Goal: Communication & Community: Answer question/provide support

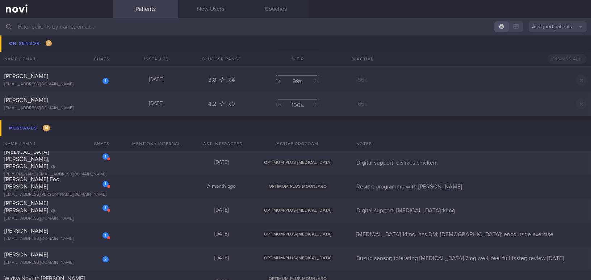
scroll to position [3784, 0]
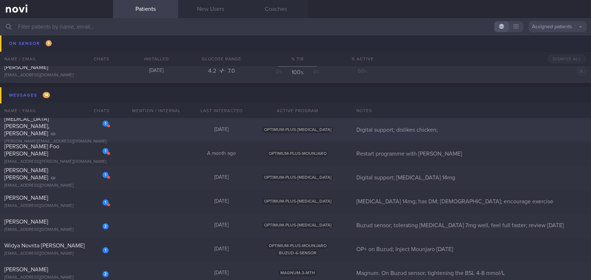
click at [80, 139] on div "alextham.ks@gmail.com" at bounding box center [56, 141] width 104 height 5
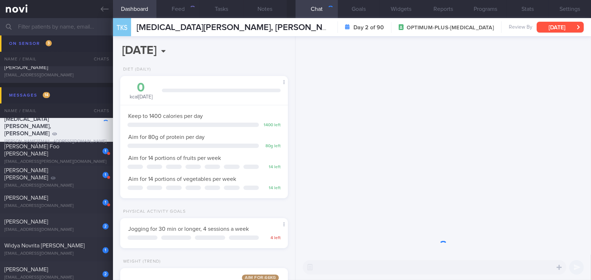
scroll to position [75, 149]
click at [462, 24] on button "Sun, 21 Sep" at bounding box center [559, 27] width 47 height 11
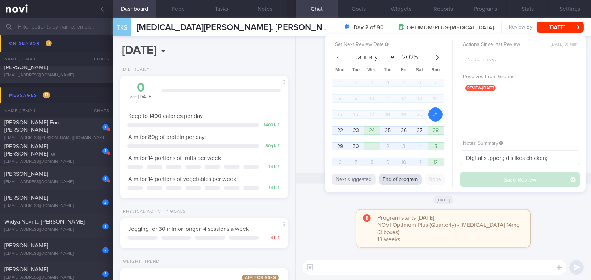
click at [400, 179] on button "End of program" at bounding box center [400, 179] width 42 height 11
select select "11"
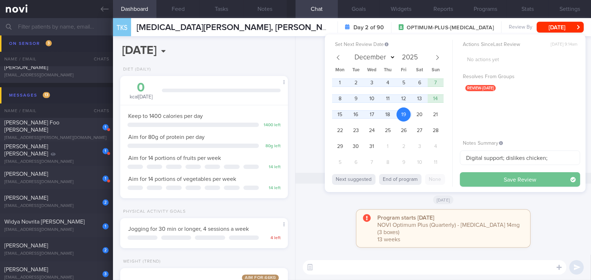
click at [462, 176] on button "Save Review" at bounding box center [520, 179] width 120 height 14
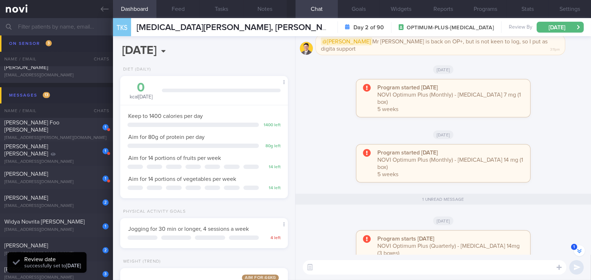
scroll to position [-33, 0]
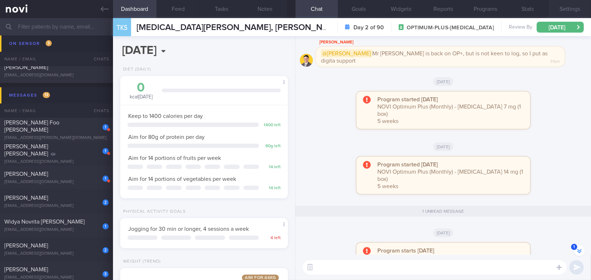
click at [462, 8] on button "Settings" at bounding box center [569, 9] width 42 height 18
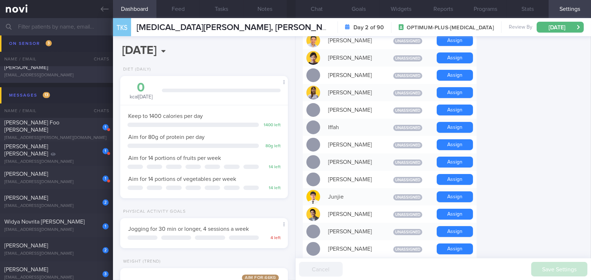
scroll to position [362, 0]
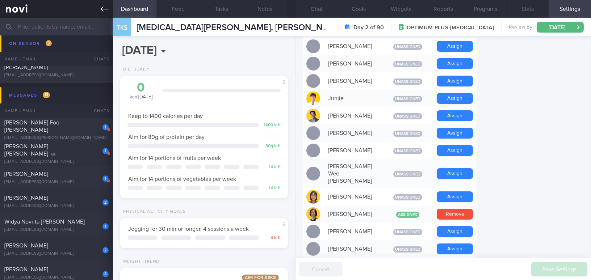
click at [106, 7] on icon at bounding box center [105, 9] width 8 height 8
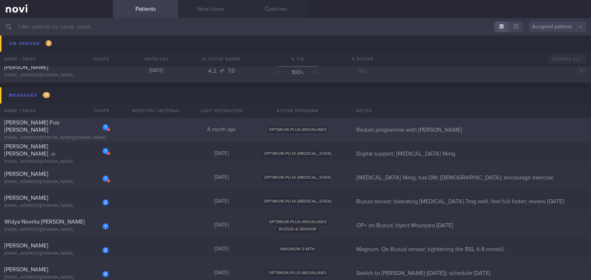
click at [57, 127] on div "Lilian Foo Lai Lin" at bounding box center [55, 126] width 102 height 14
select select "8"
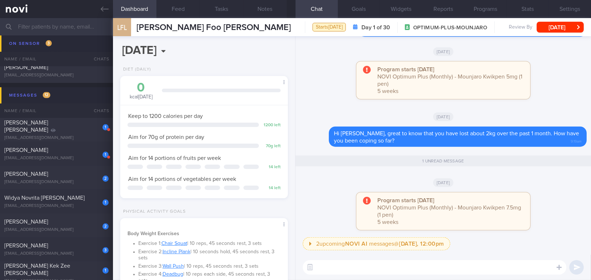
click at [326, 256] on textarea at bounding box center [434, 267] width 263 height 14
paste textarea "Hi [Patient's Name], We noticed there haven’t been any food or workout logs rec…"
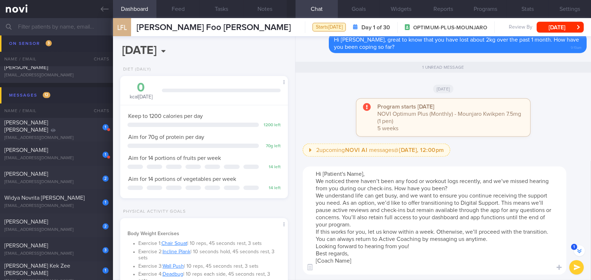
scroll to position [-93, 0]
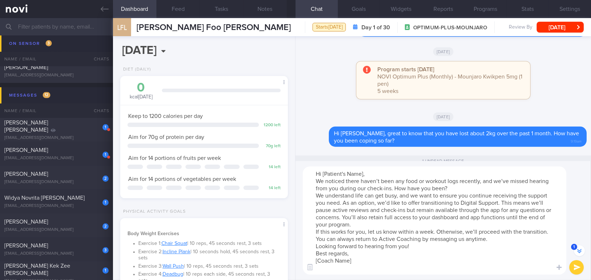
drag, startPoint x: 322, startPoint y: 174, endPoint x: 364, endPoint y: 170, distance: 42.1
click at [364, 170] on textarea "Hi [Patient's Name], We noticed there haven’t been any food or workout logs rec…" at bounding box center [434, 220] width 263 height 108
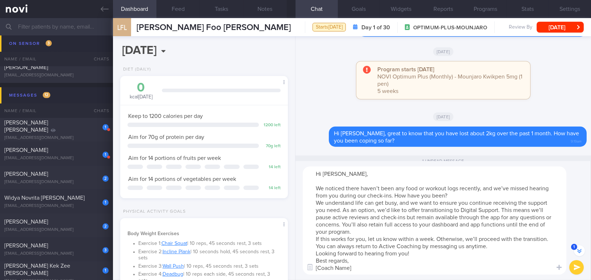
scroll to position [-101, 0]
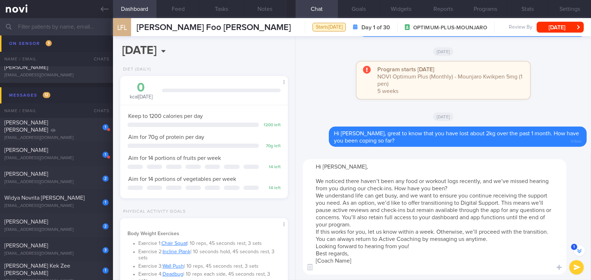
click at [462, 189] on textarea "Hi Lilian, We noticed there haven’t been any food or workout logs recently, and…" at bounding box center [434, 216] width 263 height 115
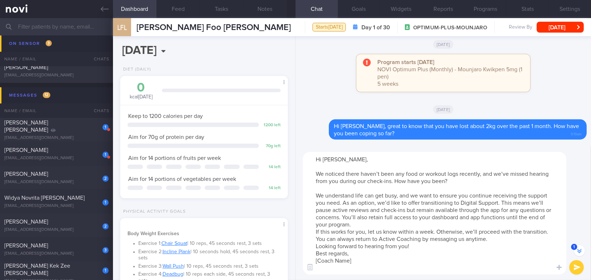
scroll to position [-108, 0]
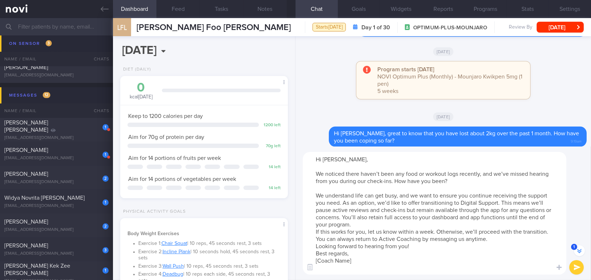
click at [398, 225] on textarea "Hi Lilian, We noticed there haven’t been any food or workout logs recently, and…" at bounding box center [434, 213] width 263 height 123
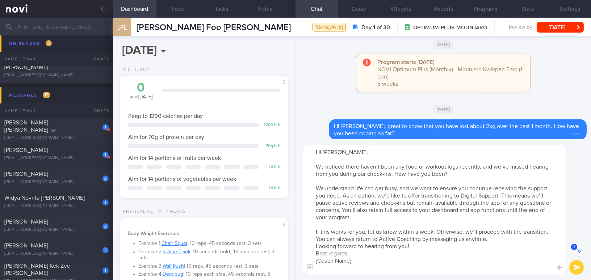
scroll to position [-115, 0]
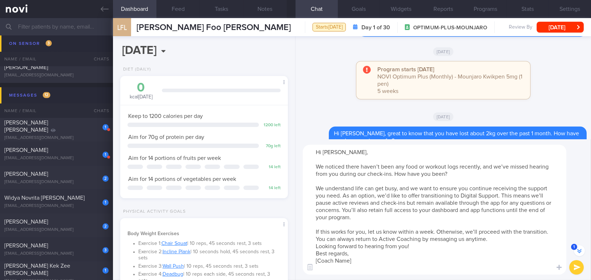
click at [462, 238] on textarea "Hi Lilian, We noticed there haven’t been any food or workout logs recently, and…" at bounding box center [434, 210] width 263 height 130
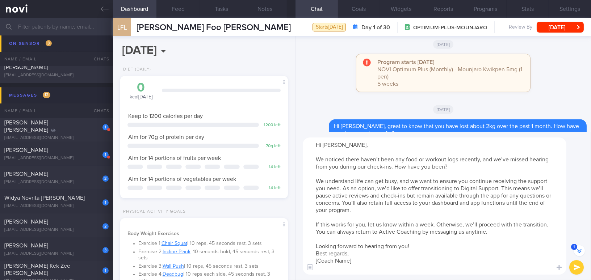
scroll to position [-122, 0]
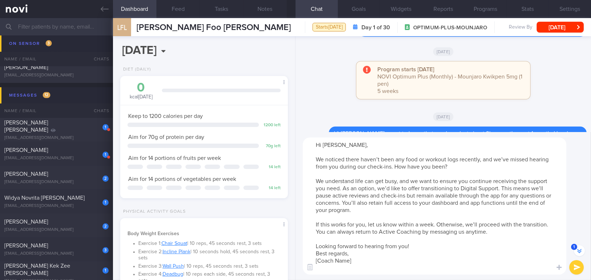
click at [455, 249] on textarea "Hi Lilian, We noticed there haven’t been any food or workout logs recently, and…" at bounding box center [434, 206] width 263 height 137
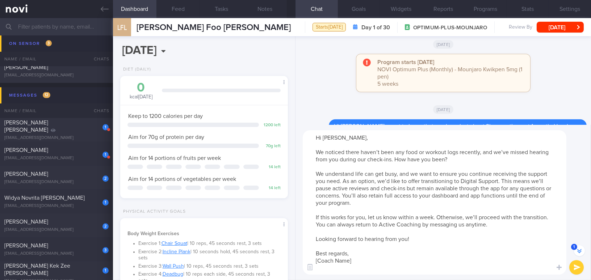
scroll to position [-130, 0]
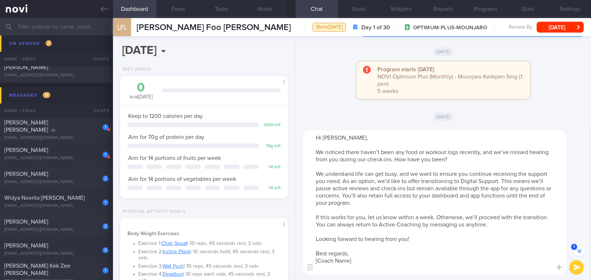
drag, startPoint x: 315, startPoint y: 261, endPoint x: 370, endPoint y: 261, distance: 55.4
click at [370, 256] on textarea "Hi Lilian, We noticed there haven’t been any food or workout logs recently, and…" at bounding box center [434, 202] width 263 height 144
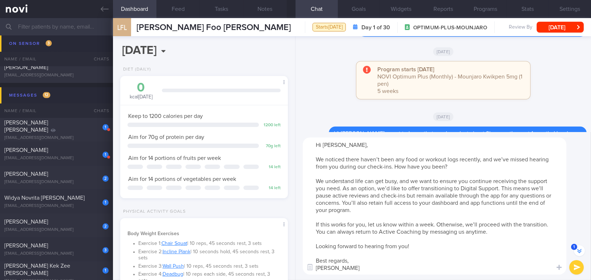
type textarea "Hi Lilian, We noticed there haven’t been any food or workout logs recently, and…"
click at [462, 256] on button "submit" at bounding box center [576, 267] width 14 height 14
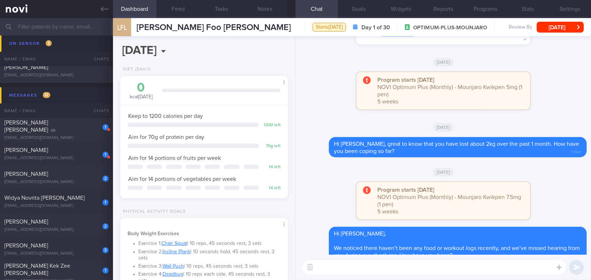
scroll to position [0, 0]
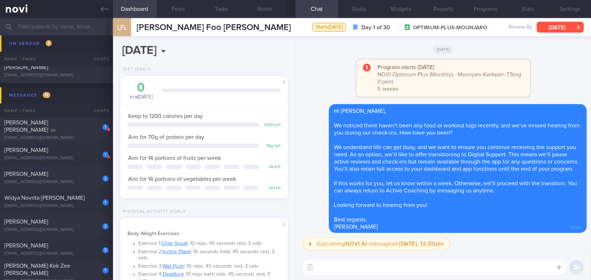
click at [462, 27] on button "[DATE]" at bounding box center [559, 27] width 47 height 11
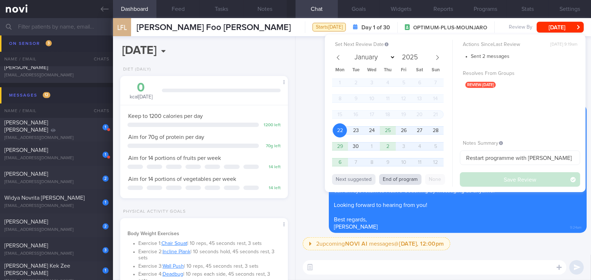
click at [401, 180] on button "End of program" at bounding box center [400, 179] width 42 height 11
select select "9"
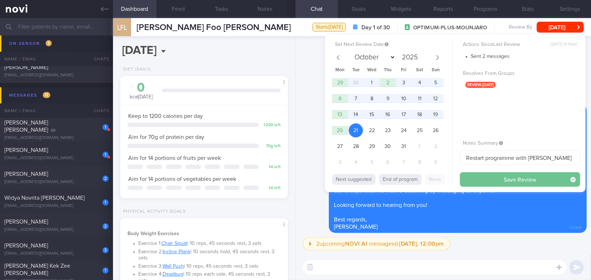
click at [462, 177] on button "Save Review" at bounding box center [520, 179] width 120 height 14
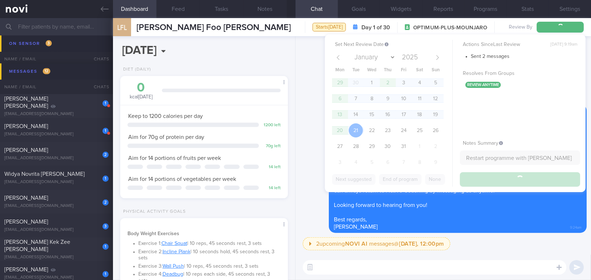
scroll to position [3737, 0]
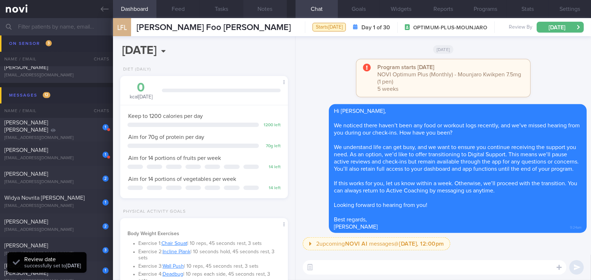
click at [267, 6] on button "Notes" at bounding box center [264, 9] width 43 height 18
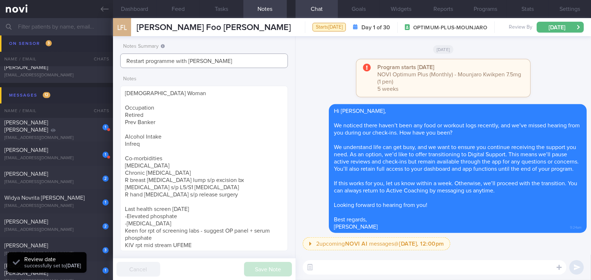
drag, startPoint x: 216, startPoint y: 62, endPoint x: 229, endPoint y: 57, distance: 13.5
click at [217, 62] on input "Restart programme with Mounjaro" at bounding box center [204, 61] width 168 height 14
type input "Restart programme with Mounjaro; KIV DS"
click at [273, 256] on button "Save Note" at bounding box center [268, 269] width 48 height 14
type input "Restart programme with Mounjaro; KIV DS"
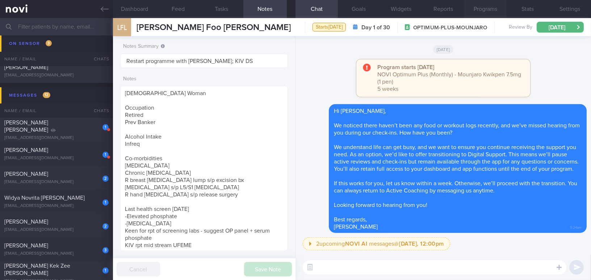
click at [462, 11] on button "Programs" at bounding box center [485, 9] width 42 height 18
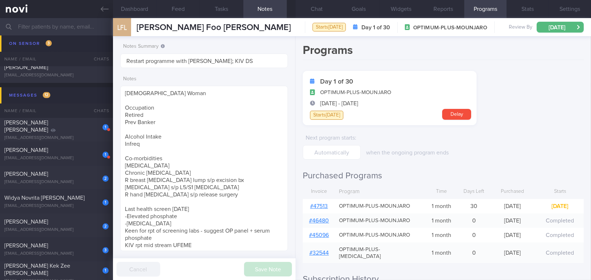
click at [319, 206] on link "# 47513" at bounding box center [319, 206] width 18 height 6
click at [105, 7] on icon at bounding box center [105, 9] width 8 height 8
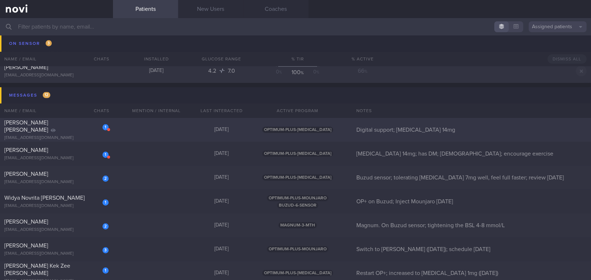
click at [72, 130] on div "1 Julie Wang Zhu Li komorebibik@icloud.com" at bounding box center [56, 130] width 113 height 22
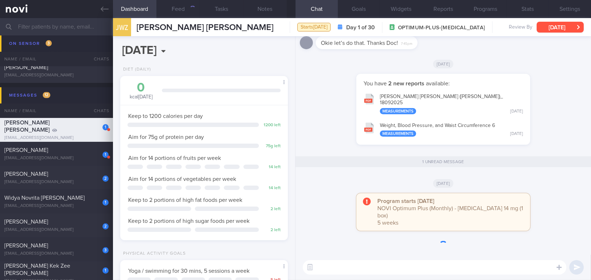
scroll to position [85, 149]
click at [462, 28] on button "[DATE]" at bounding box center [559, 27] width 47 height 11
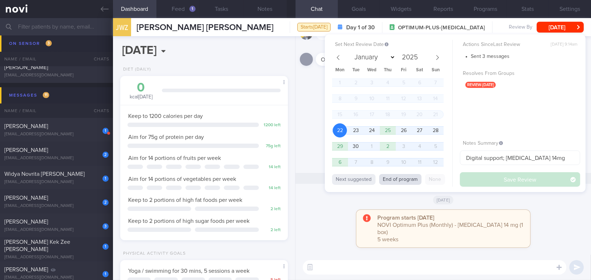
click at [404, 179] on button "End of program" at bounding box center [400, 179] width 42 height 11
select select "9"
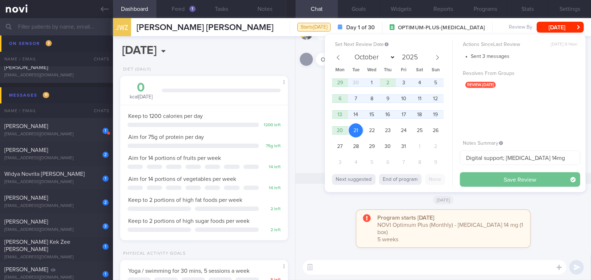
click at [462, 177] on button "Save Review" at bounding box center [520, 179] width 120 height 14
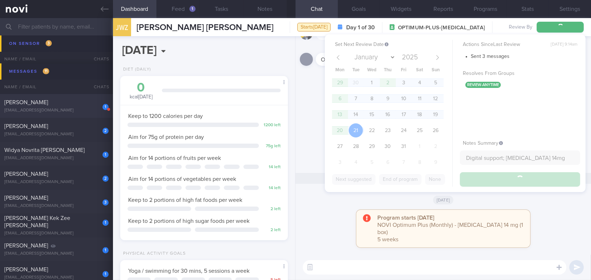
scroll to position [3713, 0]
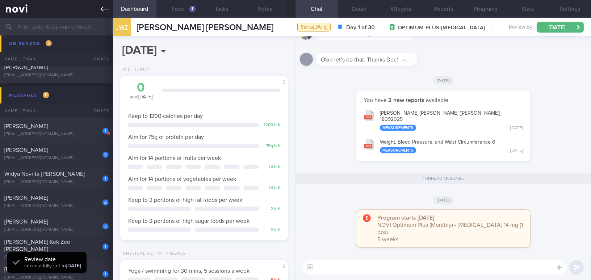
click at [106, 9] on icon at bounding box center [105, 9] width 8 height 8
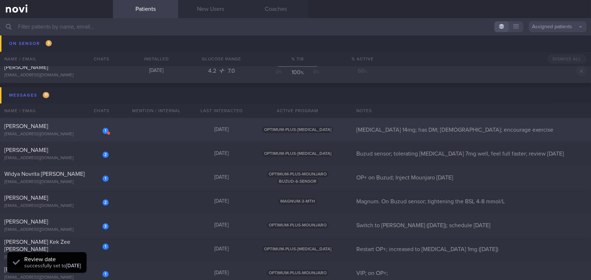
click at [74, 131] on div "1 SITI NURHANI KOH cynthiakoh402@gmail.com" at bounding box center [56, 130] width 113 height 14
select select "8"
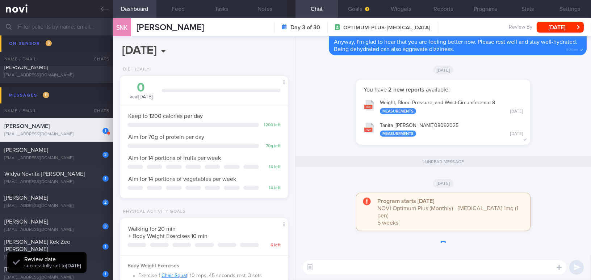
scroll to position [76, 152]
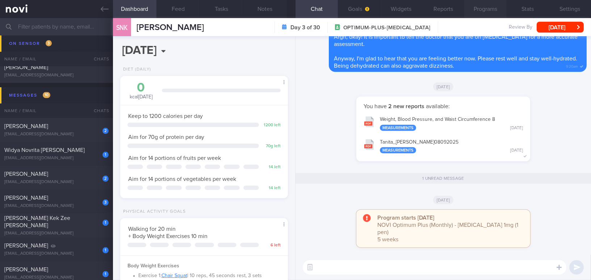
click at [462, 9] on button "Programs" at bounding box center [485, 9] width 42 height 18
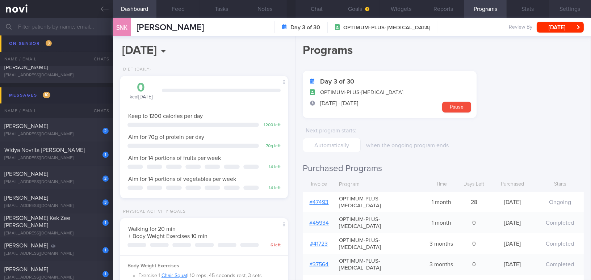
click at [462, 5] on button "Settings" at bounding box center [569, 9] width 42 height 18
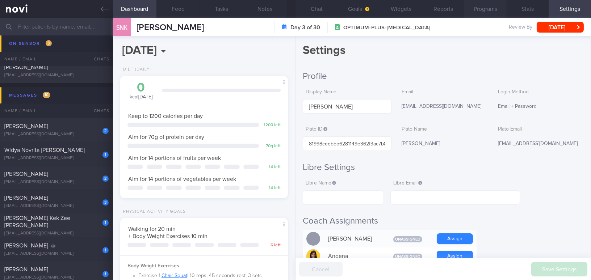
click at [462, 9] on button "Programs" at bounding box center [485, 9] width 42 height 18
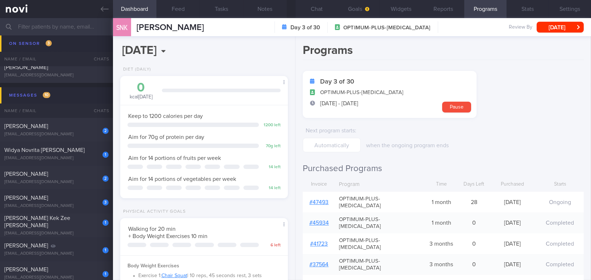
click at [322, 199] on link "# 47493" at bounding box center [318, 202] width 19 height 6
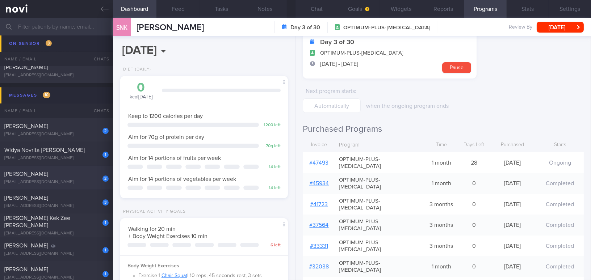
scroll to position [66, 0]
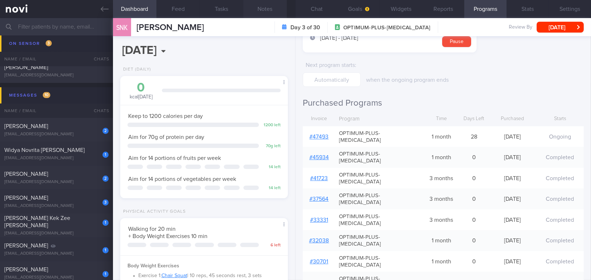
click at [269, 9] on button "Notes" at bounding box center [264, 9] width 43 height 18
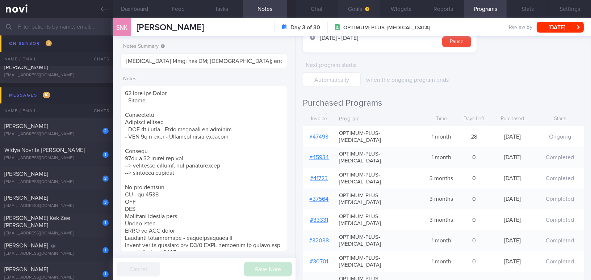
click at [364, 8] on span "button" at bounding box center [366, 9] width 6 height 6
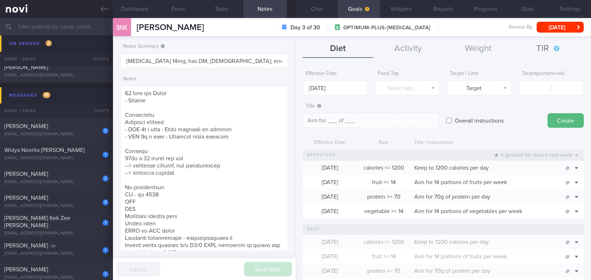
click at [462, 48] on button "TIR" at bounding box center [548, 49] width 70 height 18
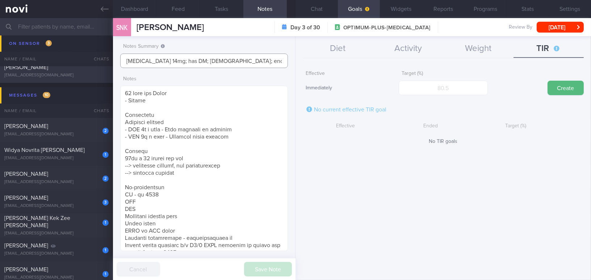
drag, startPoint x: 163, startPoint y: 62, endPoint x: 96, endPoint y: 60, distance: 66.6
click at [96, 60] on div "Patients New Users Coaches Assigned patients Assigned patients All active patie…" at bounding box center [295, 149] width 591 height 262
type input "Ozempic; has DM; Muslim; encourage exercise"
click at [265, 256] on button "Save Note" at bounding box center [268, 269] width 48 height 14
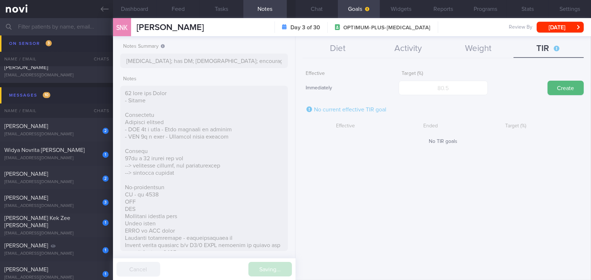
type input "Ozempic; has DM; Muslim; encourage exercise"
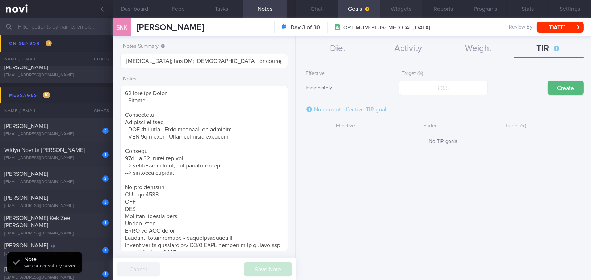
click at [408, 11] on button "Widgets" at bounding box center [401, 9] width 42 height 18
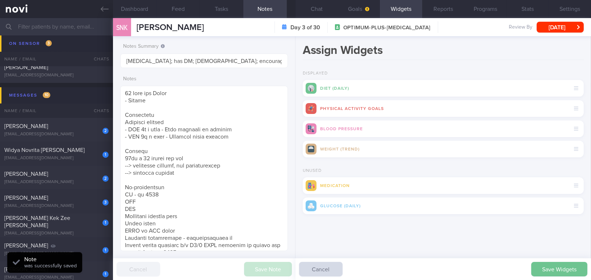
click at [462, 256] on button "Save Widgets" at bounding box center [559, 269] width 56 height 14
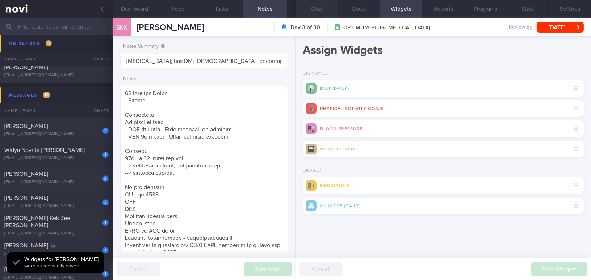
click at [318, 6] on button "Chat" at bounding box center [316, 9] width 42 height 18
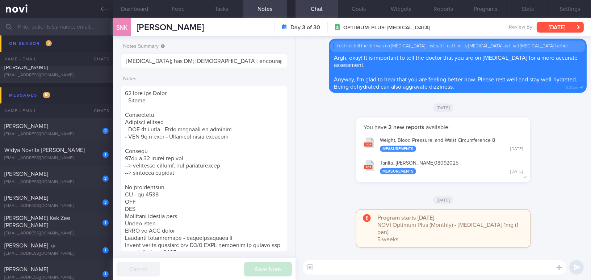
click at [462, 30] on button "Sat, 20 Sep" at bounding box center [559, 27] width 47 height 11
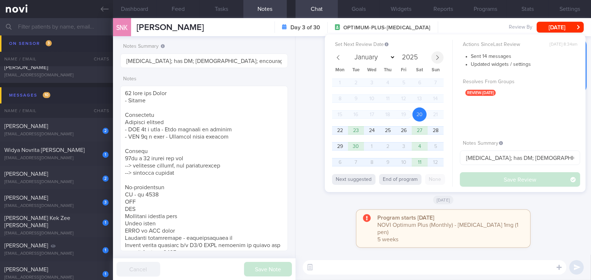
click at [439, 56] on icon at bounding box center [437, 57] width 5 height 5
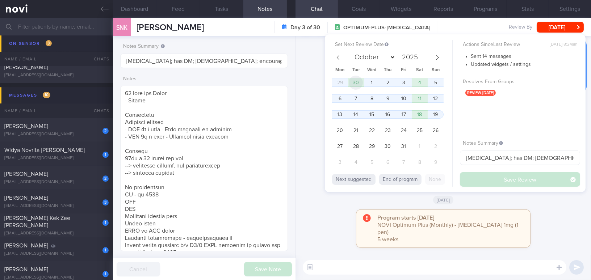
click at [350, 84] on span "30" at bounding box center [356, 83] width 14 height 14
select select "8"
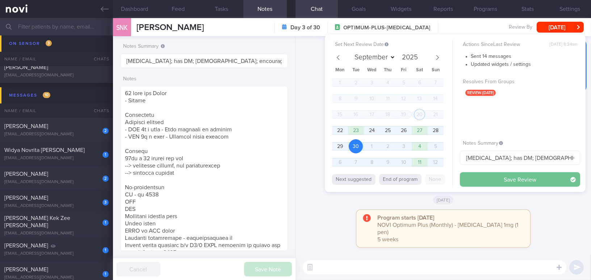
click at [462, 181] on button "Save Review" at bounding box center [520, 179] width 120 height 14
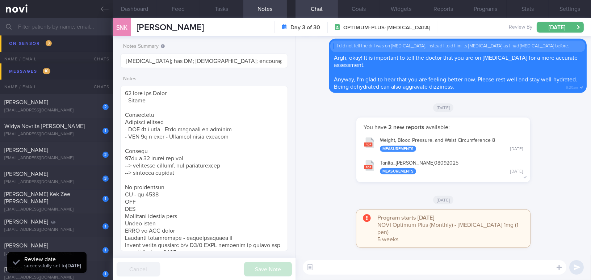
scroll to position [3689, 0]
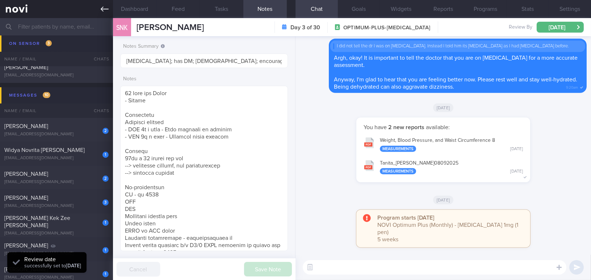
click at [103, 10] on icon at bounding box center [105, 9] width 8 height 8
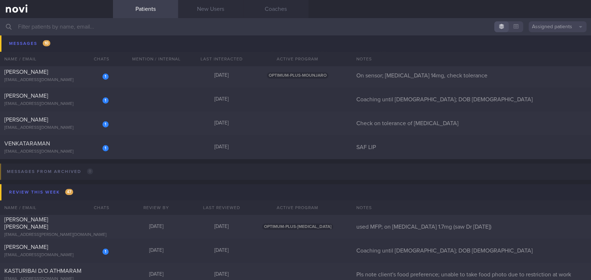
scroll to position [3919, 0]
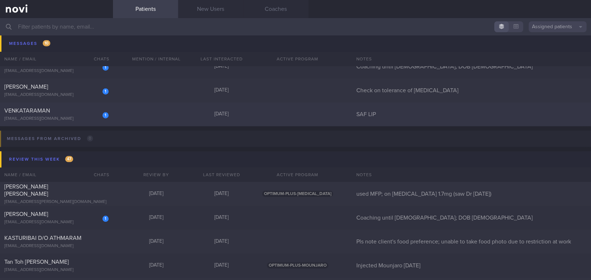
click at [82, 113] on div "VENKATARAMAN" at bounding box center [55, 110] width 102 height 7
select select "8"
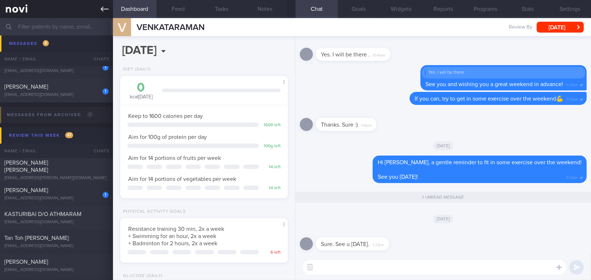
click at [108, 10] on icon at bounding box center [105, 9] width 8 height 8
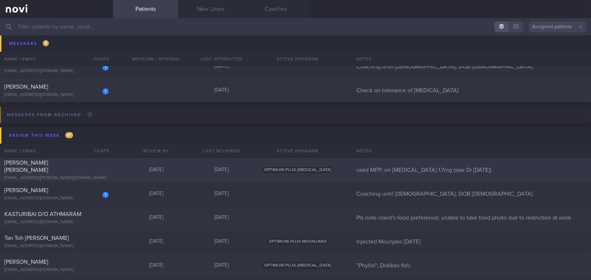
scroll to position [3853, 0]
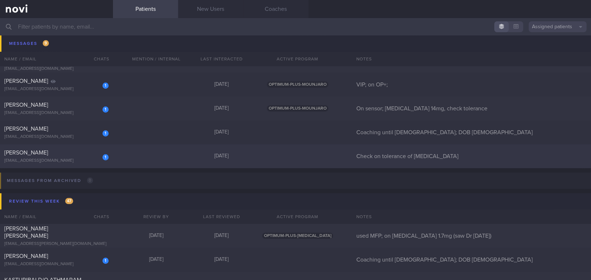
click at [67, 160] on div "weifat_lim@hotmail.com" at bounding box center [56, 160] width 104 height 5
select select "8"
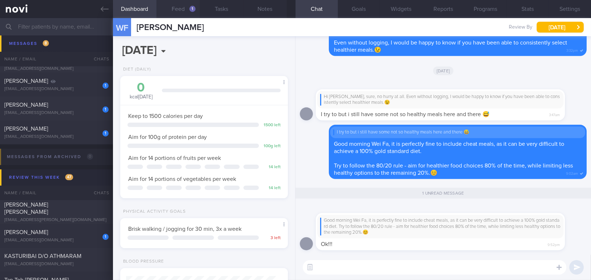
click at [176, 10] on button "Feed 1" at bounding box center [177, 9] width 43 height 18
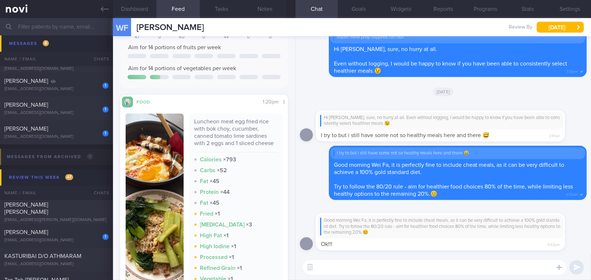
scroll to position [164, 0]
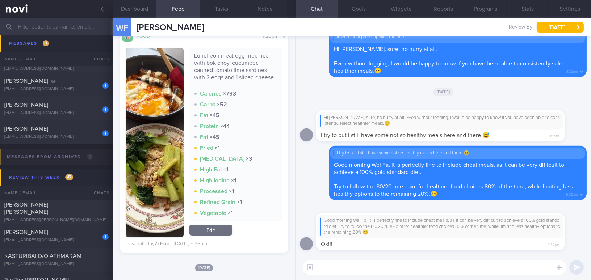
click at [155, 143] on button "button" at bounding box center [155, 143] width 58 height 190
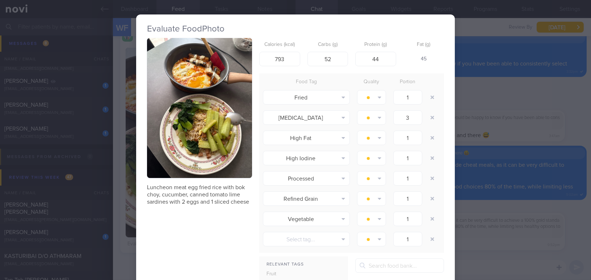
click at [189, 117] on button "button" at bounding box center [199, 108] width 105 height 140
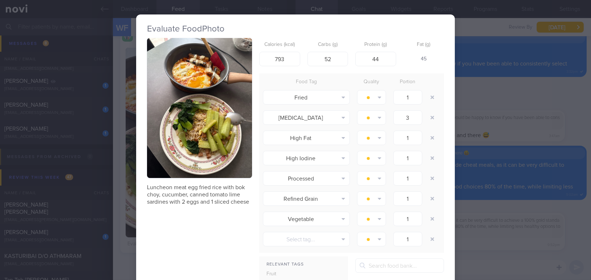
click at [462, 154] on div "Evaluate Food Photo Luncheon meat egg fried rice with bok choy, cucumber, canne…" at bounding box center [295, 140] width 591 height 280
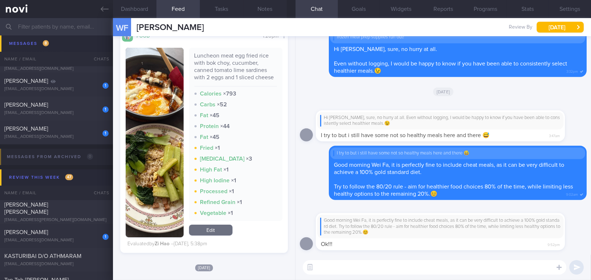
click at [152, 157] on button "button" at bounding box center [155, 143] width 58 height 190
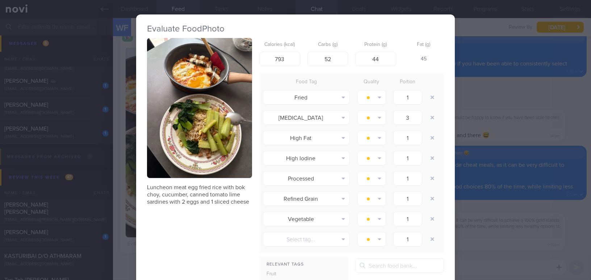
click at [462, 208] on div "Evaluate Food Photo Luncheon meat egg fried rice with bok choy, cucumber, canne…" at bounding box center [295, 140] width 591 height 280
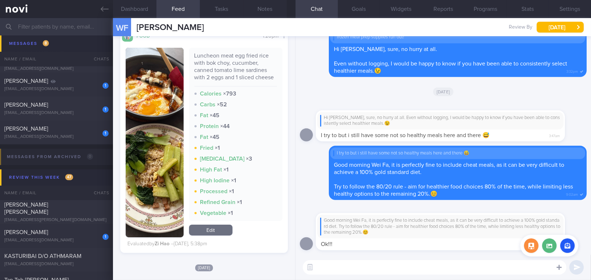
click at [462, 256] on div at bounding box center [558, 267] width 13 height 14
click at [462, 242] on label at bounding box center [549, 246] width 14 height 14
click at [0, 0] on input "file" at bounding box center [0, 0] width 0 height 0
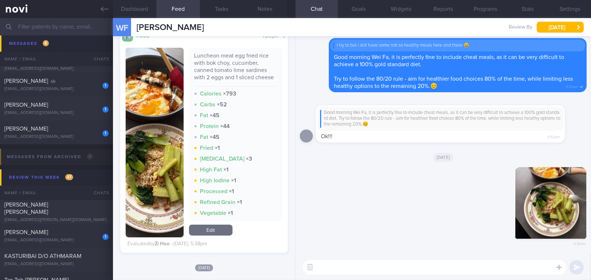
drag, startPoint x: 537, startPoint y: 208, endPoint x: 590, endPoint y: 215, distance: 53.0
click at [462, 215] on div "Delete 9:32am Today Good morning Wei Fa, it is perfectly fine to include cheat …" at bounding box center [442, 145] width 295 height 219
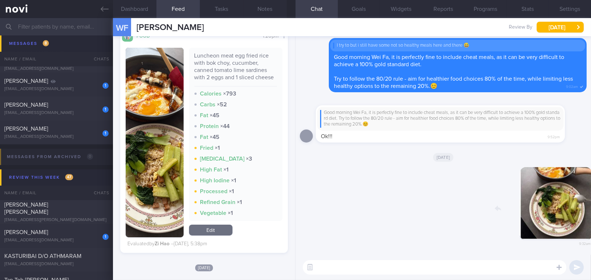
drag, startPoint x: 550, startPoint y: 206, endPoint x: 590, endPoint y: 206, distance: 39.4
click at [462, 206] on div "Delete 9:32am Today Good morning Wei Fa, it is perfectly fine to include cheat …" at bounding box center [442, 145] width 295 height 219
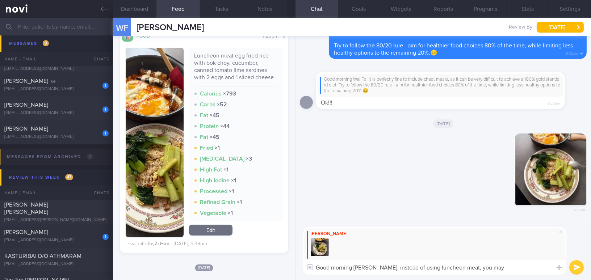
type textarea "Good morning Wei Fa, instead of using luncheon meat, you may"
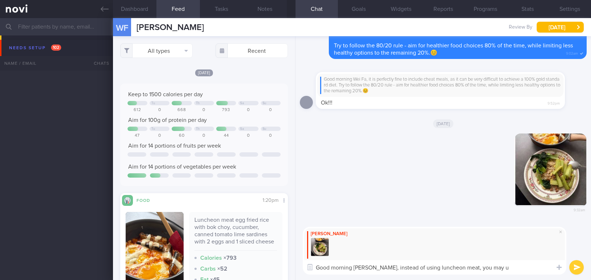
select select "8"
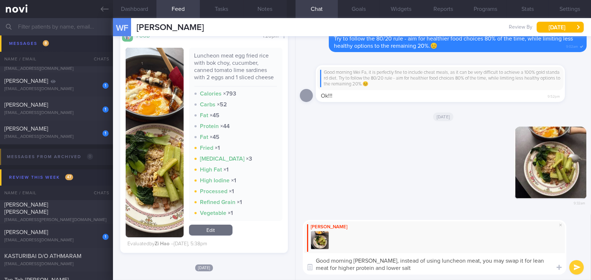
drag, startPoint x: 374, startPoint y: 259, endPoint x: 397, endPoint y: 267, distance: 25.0
click at [397, 267] on textarea "Good morning Wei Fa, instead of using luncheon meat, you may swap it for lean m…" at bounding box center [434, 263] width 263 height 21
drag, startPoint x: 374, startPoint y: 261, endPoint x: 395, endPoint y: 266, distance: 22.4
click at [395, 266] on textarea "Good morning Wei Fa, instead of using luncheon meat, you may swap it for lean m…" at bounding box center [434, 263] width 263 height 21
paste textarea "Instead of using luncheon meat, you can swap it with lean meat for higher prote…"
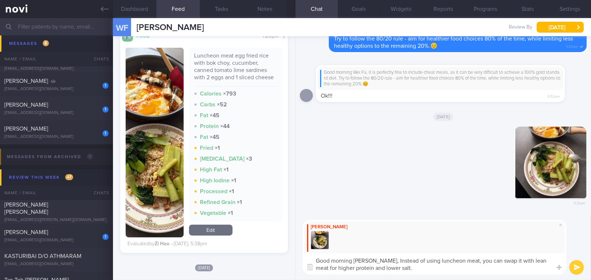
click at [375, 259] on textarea "Good morning Wei Fa, Instead of using luncheon meat, you can swap it with lean …" at bounding box center [434, 263] width 263 height 21
click at [397, 266] on textarea "Good morning Wei Fa, instead of using luncheon meat, you can swap it with lean …" at bounding box center [434, 263] width 263 height 21
type textarea "Good morning Wei Fa, instead of using luncheon meat, you can swap it with lean …"
click at [578, 267] on button "submit" at bounding box center [576, 267] width 14 height 14
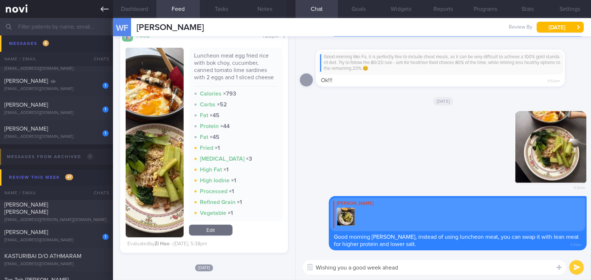
type textarea "Wishing you a good week ahead!"
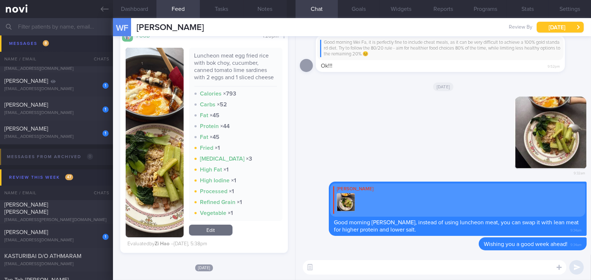
click at [561, 28] on button "Wed, 24 Sep" at bounding box center [559, 27] width 47 height 11
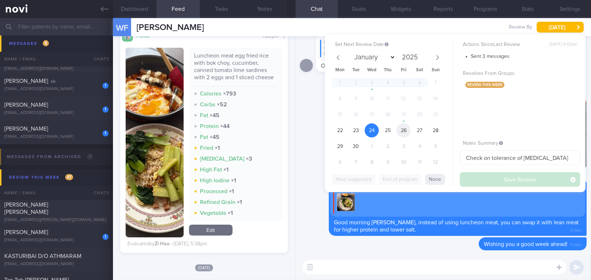
click at [408, 131] on span "26" at bounding box center [403, 130] width 14 height 14
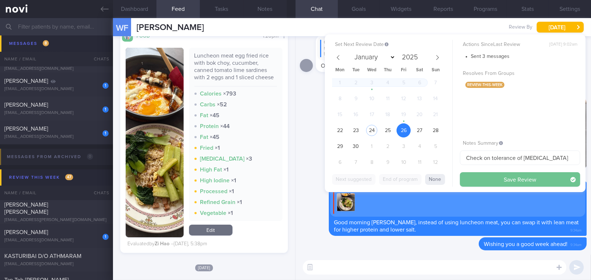
click at [487, 177] on button "Save Review" at bounding box center [520, 179] width 120 height 14
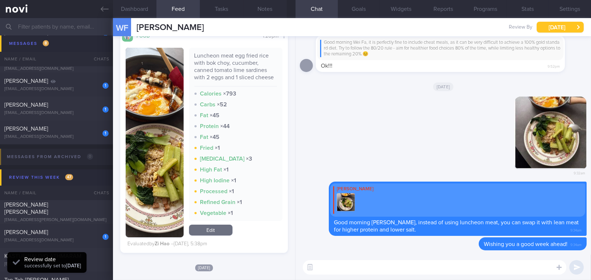
click at [572, 26] on button "[DATE]" at bounding box center [559, 27] width 47 height 11
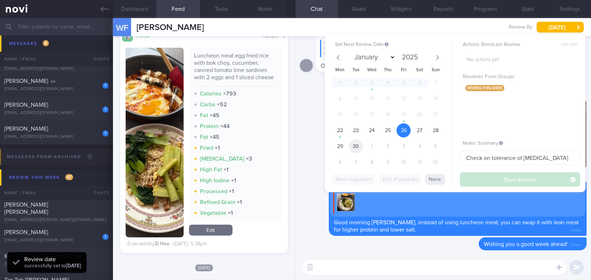
click at [353, 145] on span "30" at bounding box center [356, 146] width 14 height 14
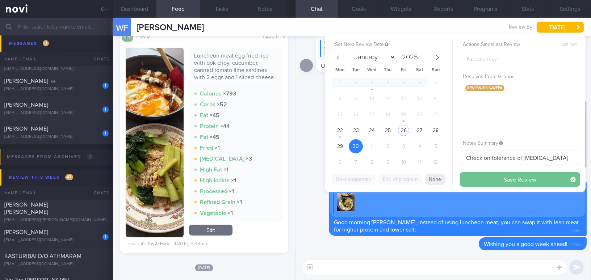
click at [477, 178] on button "Save Review" at bounding box center [520, 179] width 120 height 14
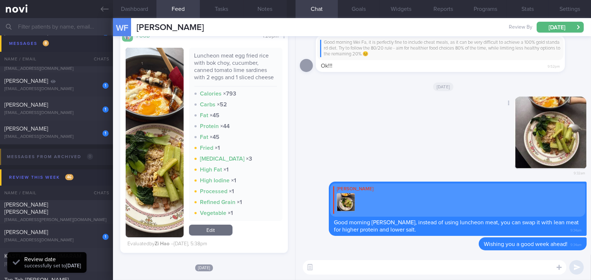
click at [321, 111] on div "Delete 9:32am" at bounding box center [443, 139] width 287 height 85
click at [98, 8] on link at bounding box center [56, 9] width 113 height 18
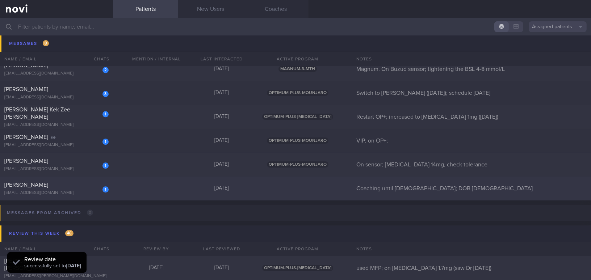
scroll to position [3788, 0]
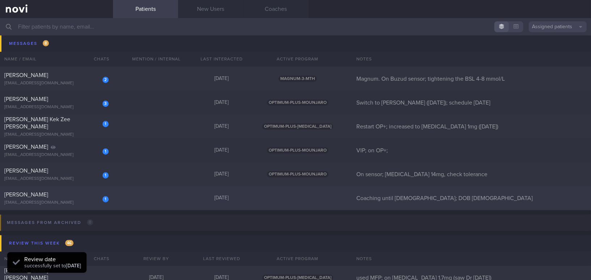
click at [84, 198] on div "[PERSON_NAME]" at bounding box center [55, 194] width 102 height 7
select select "8"
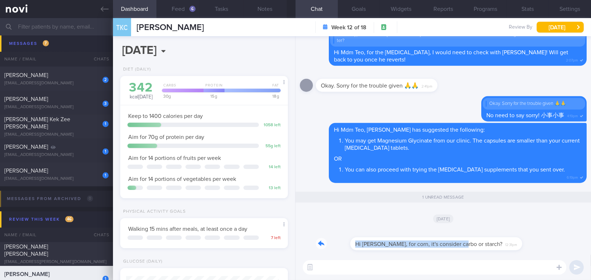
drag, startPoint x: 423, startPoint y: 237, endPoint x: 508, endPoint y: 239, distance: 85.1
click at [508, 239] on div "Hi Mee Li, for corn, it's consider carbo or starch? 12:31pm" at bounding box center [443, 242] width 287 height 26
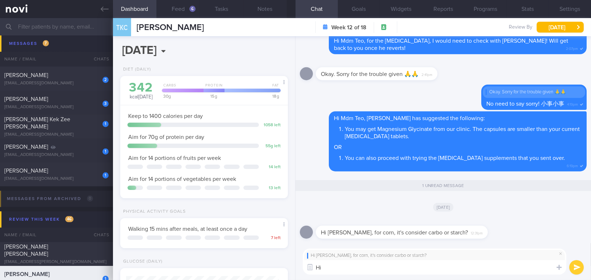
type textarea "H"
drag, startPoint x: 380, startPoint y: 266, endPoint x: 413, endPoint y: 263, distance: 33.4
click at [413, 263] on textarea "Good morning Mdm Teo, it is consider" at bounding box center [434, 267] width 263 height 14
paste textarea "It is considered a starchy vegetable, which contributes to carbohydrate intake.…"
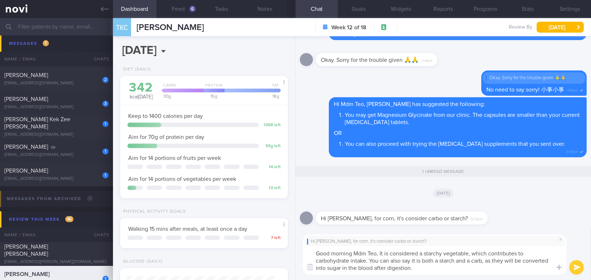
click at [382, 253] on textarea "Good morning Mdm Teo, It is considered a starchy vegetable, which contributes t…" at bounding box center [434, 260] width 263 height 29
click at [494, 261] on textarea "Good morning Mdm Teo, it is considered a starchy vegetable, which contributes t…" at bounding box center [434, 260] width 263 height 29
click at [467, 259] on textarea "Good morning Mdm Teo, it is considered a starchy vegetable, which contributes t…" at bounding box center [434, 260] width 263 height 29
type textarea "Good morning Mdm Teo, it is considered a starchy vegetable, which contributes t…"
click at [575, 271] on button "submit" at bounding box center [576, 267] width 14 height 14
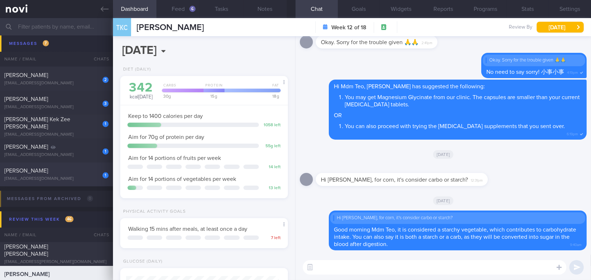
click at [30, 172] on span "[PERSON_NAME]" at bounding box center [26, 171] width 44 height 6
type input "On sensor; [MEDICAL_DATA] 14mg, check tolerance"
select select "9"
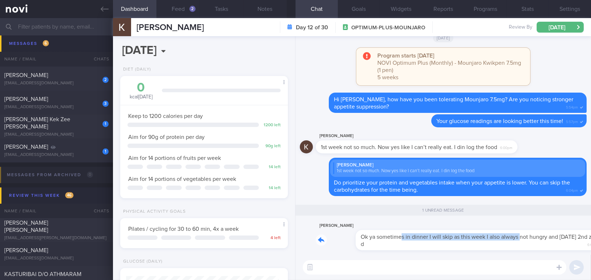
drag, startPoint x: 360, startPoint y: 232, endPoint x: 481, endPoint y: 231, distance: 120.9
click at [481, 231] on div "Keiko Shan Ok ya sometimes in dinner I will skip as this week I also always not…" at bounding box center [451, 235] width 271 height 29
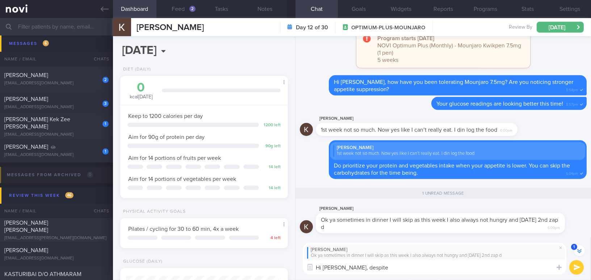
drag, startPoint x: 350, startPoint y: 267, endPoint x: 368, endPoint y: 267, distance: 17.7
click at [368, 267] on textarea "Hi Mei Shan, despite" at bounding box center [434, 267] width 263 height 14
paste textarea "Despite not feeling hungry, it is still important to eat at regular times to en…"
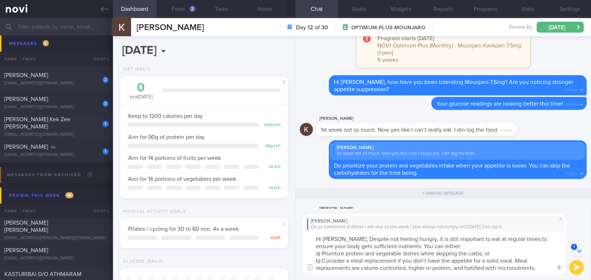
click at [353, 240] on textarea "Hi Mei Shan, Despite not feeling hungry, it is still important to eat at regula…" at bounding box center [434, 253] width 263 height 43
click at [451, 246] on textarea "Hi Mei Shan, despite not feeling hungry, it is still important to eat at regula…" at bounding box center [434, 253] width 263 height 43
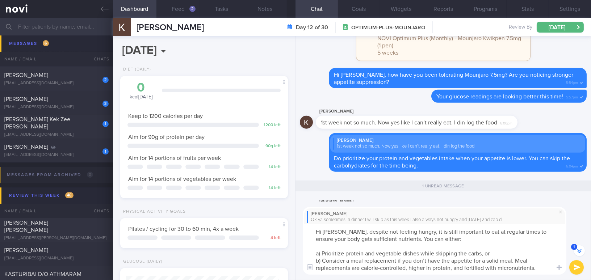
scroll to position [-36, 0]
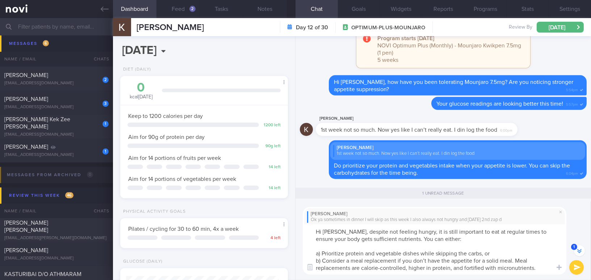
click at [489, 251] on textarea "Hi Mei Shan, despite not feeling hungry, it is still important to eat at regula…" at bounding box center [434, 249] width 263 height 50
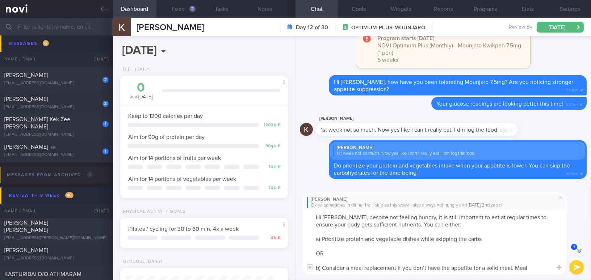
scroll to position [-58, 0]
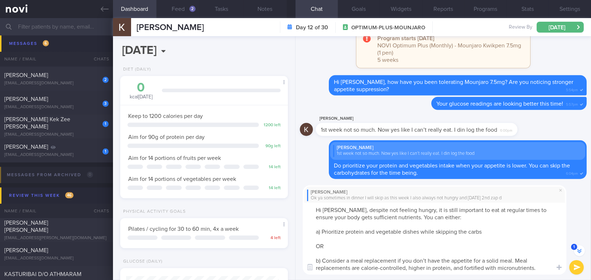
click at [451, 269] on textarea "Hi Mei Shan, despite not feeling hungry, it is still important to eat at regula…" at bounding box center [434, 239] width 263 height 72
type textarea "Hi Mei Shan, despite not feeling hungry, it is still important to eat at regula…"
click at [578, 266] on button "submit" at bounding box center [576, 267] width 14 height 14
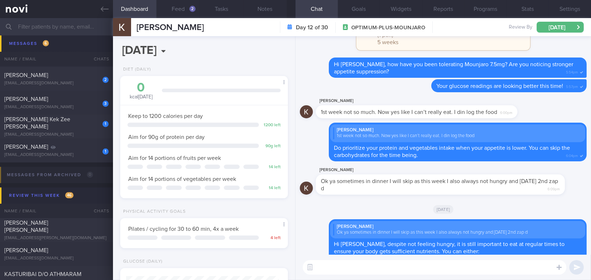
scroll to position [0, 0]
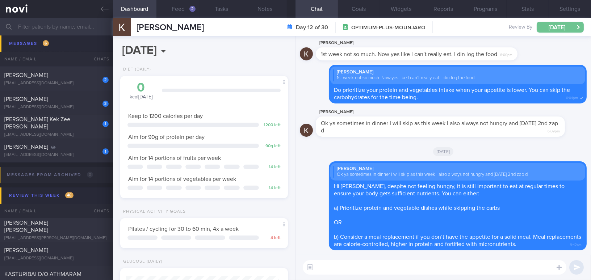
click at [566, 28] on button "[DATE]" at bounding box center [559, 27] width 47 height 11
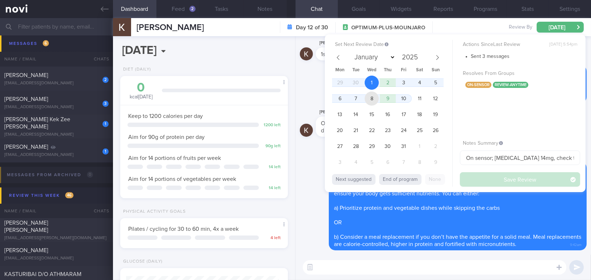
drag, startPoint x: 374, startPoint y: 98, endPoint x: 375, endPoint y: 85, distance: 12.7
click at [375, 85] on div "29 30 1 2 3 4 5 6 7 8 9 10 11 12 13 14 15 16 17 18 19 20 21 22 23 24 25 26 27 2…" at bounding box center [387, 124] width 111 height 96
click at [371, 83] on span "1" at bounding box center [371, 83] width 14 height 14
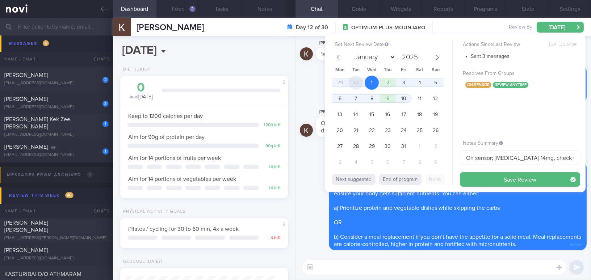
click at [357, 85] on span "30" at bounding box center [356, 83] width 14 height 14
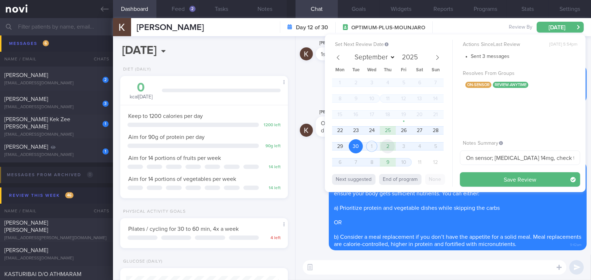
click at [391, 146] on span "2" at bounding box center [387, 146] width 14 height 14
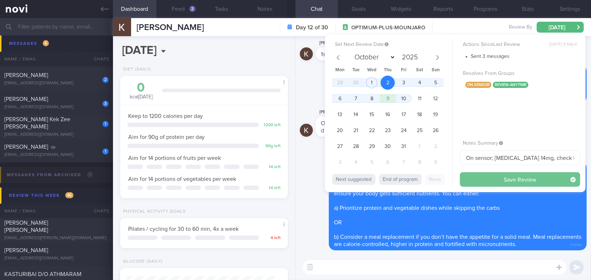
click at [480, 177] on button "Save Review" at bounding box center [520, 179] width 120 height 14
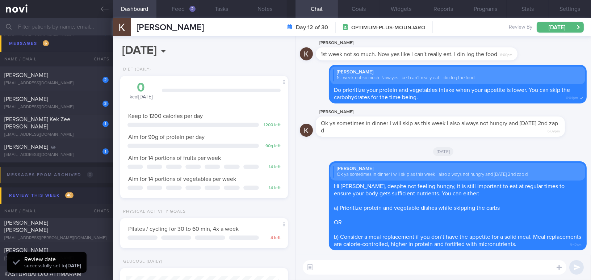
scroll to position [76, 152]
click at [191, 15] on button "Feed 2" at bounding box center [177, 9] width 43 height 18
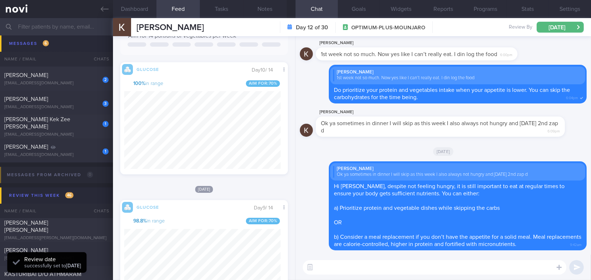
scroll to position [131, 0]
click at [554, 25] on button "[DATE]" at bounding box center [559, 27] width 47 height 11
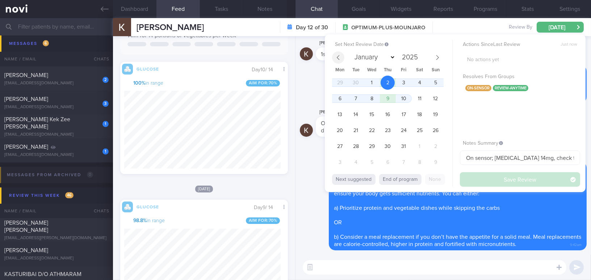
click at [334, 58] on span at bounding box center [338, 57] width 12 height 12
select select "8"
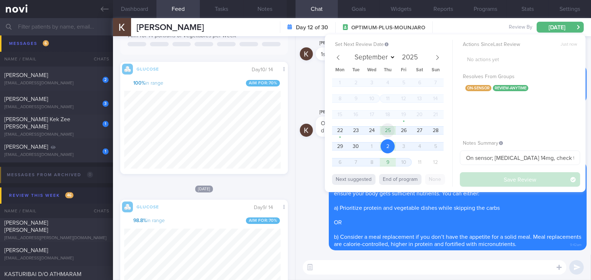
click at [387, 130] on span "25" at bounding box center [387, 130] width 14 height 14
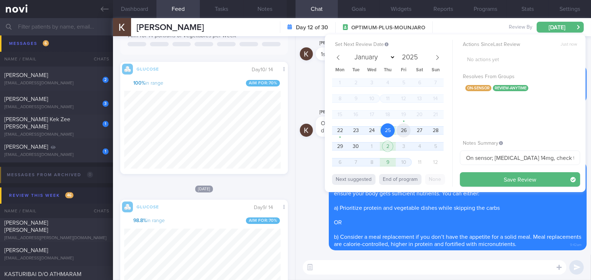
click at [401, 130] on span "26" at bounding box center [403, 130] width 14 height 14
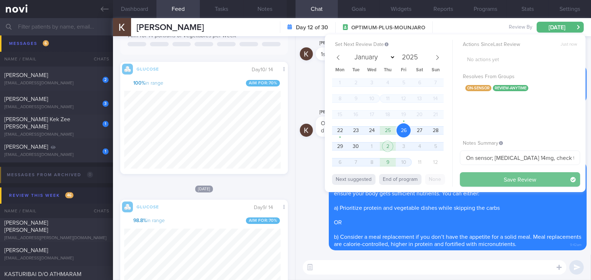
click at [485, 180] on button "Save Review" at bounding box center [520, 179] width 120 height 14
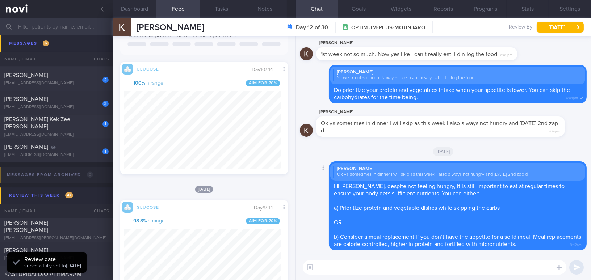
scroll to position [361821, 361768]
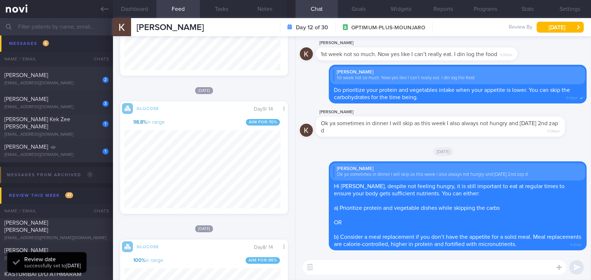
click at [362, 268] on textarea at bounding box center [434, 267] width 263 height 14
click at [343, 267] on textarea at bounding box center [434, 267] width 263 height 14
paste textarea "Here are some examples of meal replacements that you might consider trying out.…"
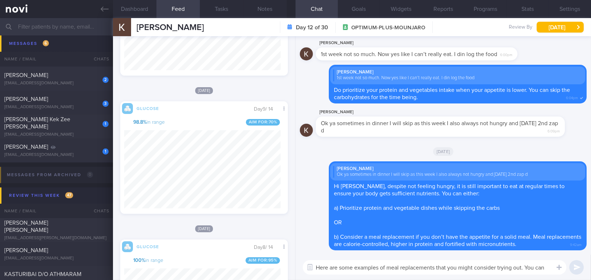
scroll to position [0, 0]
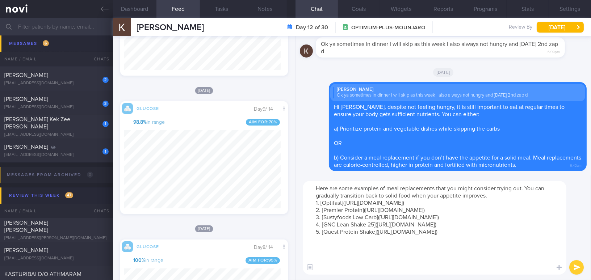
drag, startPoint x: 525, startPoint y: 189, endPoint x: 534, endPoint y: 193, distance: 10.0
click at [534, 193] on textarea "Here are some examples of meal replacements that you might consider trying out.…" at bounding box center [434, 228] width 263 height 94
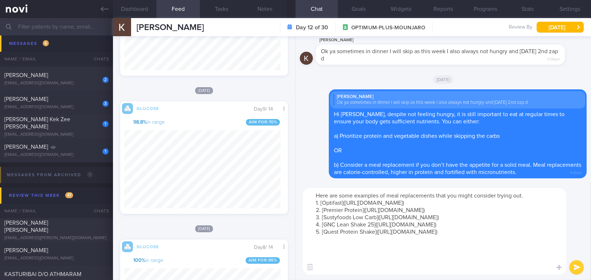
click at [325, 267] on textarea "Here are some examples of meal replacements that you might consider trying out.…" at bounding box center [434, 231] width 263 height 86
type textarea "Here are some examples of meal replacements that you might consider trying out.…"
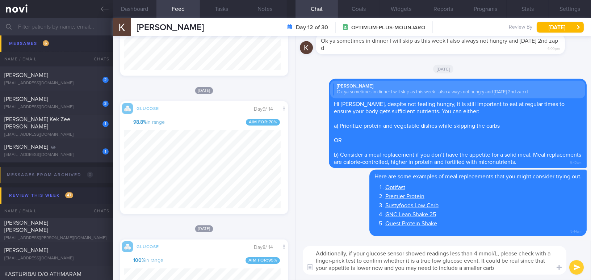
drag, startPoint x: 383, startPoint y: 269, endPoint x: 515, endPoint y: 270, distance: 132.5
click at [515, 270] on textarea "Additionally, if your glucose sensor showed readings less than 4 mmol/L, please…" at bounding box center [434, 260] width 263 height 29
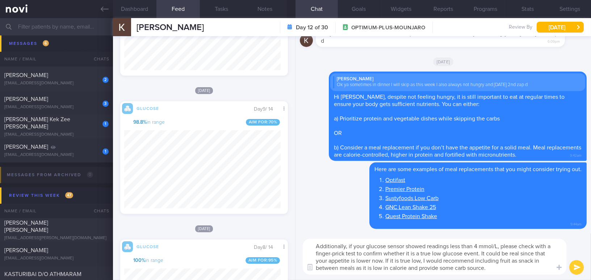
drag, startPoint x: 503, startPoint y: 270, endPoint x: 279, endPoint y: 232, distance: 227.6
click at [279, 232] on div "Dashboard Feed 2 Tasks Notes Chat Goals Widgets Reports Programs Stats Settings…" at bounding box center [352, 149] width 478 height 262
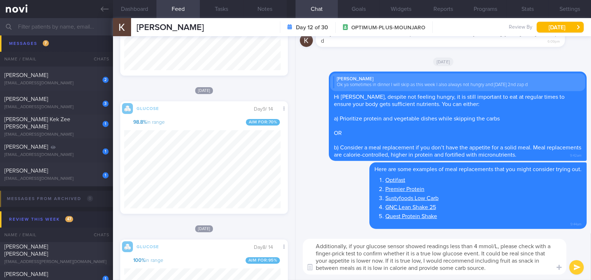
click at [354, 248] on textarea "Additionally, if your glucose sensor showed readings less than 4 mmol/L, please…" at bounding box center [434, 257] width 263 height 36
drag, startPoint x: 493, startPoint y: 270, endPoint x: 277, endPoint y: 238, distance: 218.0
click at [277, 238] on div "Dashboard Feed 2 Tasks Notes Chat Goals Widgets Reports Programs Stats Settings…" at bounding box center [352, 149] width 478 height 262
paste textarea "s readings below 4 mmol/L, please confirm with a finger-prick test to ensure it…"
drag, startPoint x: 362, startPoint y: 253, endPoint x: 407, endPoint y: 252, distance: 44.5
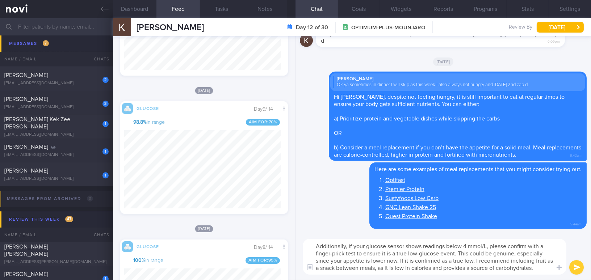
click at [407, 252] on textarea "Additionally, if your glucose sensor shows readings below 4 mmol/L, please conf…" at bounding box center [434, 257] width 263 height 36
click at [507, 246] on textarea "Additionally, if your glucose sensor shows readings below 4 mmol/L, please conf…" at bounding box center [434, 257] width 263 height 36
drag, startPoint x: 516, startPoint y: 244, endPoint x: 526, endPoint y: 242, distance: 10.0
click at [526, 242] on textarea "Additionally, if your glucose sensor shows readings below 4 mmol/L, please conf…" at bounding box center [434, 257] width 263 height 36
type textarea "Additionally, if your glucose sensor shows readings below 4 mmol/L, please with…"
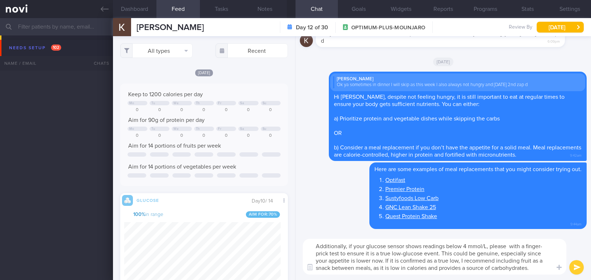
select select "8"
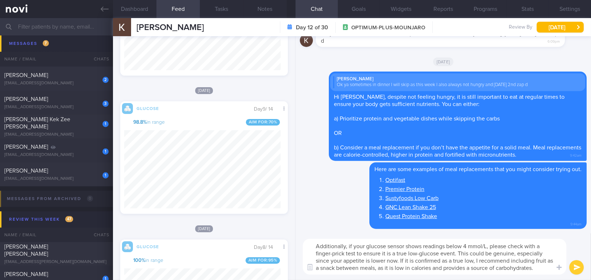
drag, startPoint x: 364, startPoint y: 254, endPoint x: 382, endPoint y: 253, distance: 18.2
click at [382, 253] on textarea "Additionally, if your glucose sensor shows readings below 4 mmol/L, please chec…" at bounding box center [434, 257] width 263 height 36
drag, startPoint x: 508, startPoint y: 267, endPoint x: 531, endPoint y: 267, distance: 23.2
click at [531, 267] on textarea "Additionally, if your glucose sensor shows readings below 4 mmol/L, please chec…" at bounding box center [434, 257] width 263 height 36
type textarea "Additionally, if your glucose sensor shows readings below 4 mmol/L, please chec…"
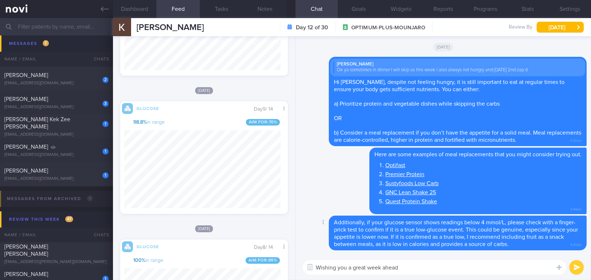
type textarea "Wishing you a great week ahead!"
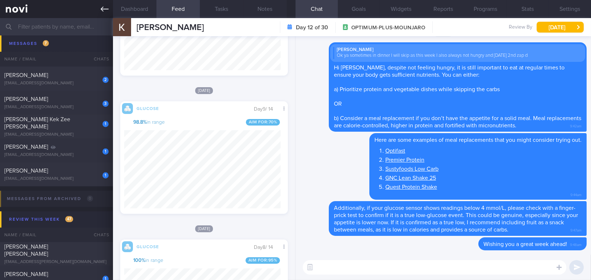
click at [103, 10] on icon at bounding box center [105, 9] width 8 height 8
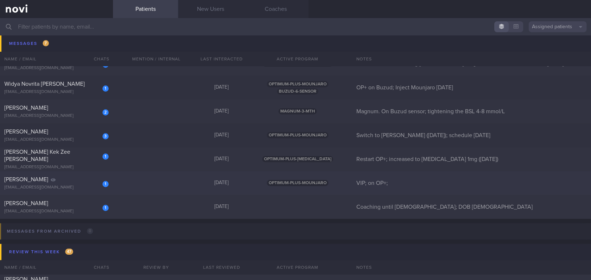
scroll to position [3755, 0]
click at [72, 213] on div "[EMAIL_ADDRESS][DOMAIN_NAME]" at bounding box center [56, 211] width 104 height 5
select select "8"
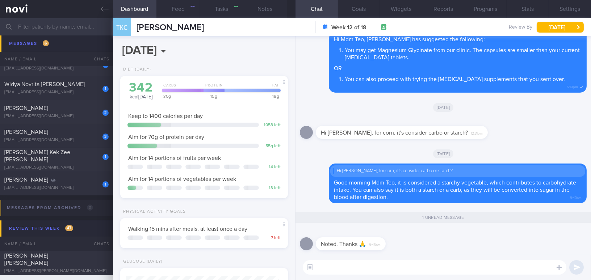
scroll to position [75, 149]
drag, startPoint x: 368, startPoint y: 240, endPoint x: 462, endPoint y: 238, distance: 94.1
click at [462, 238] on div "Noted. Thanks 🙏 9:46am" at bounding box center [443, 242] width 287 height 26
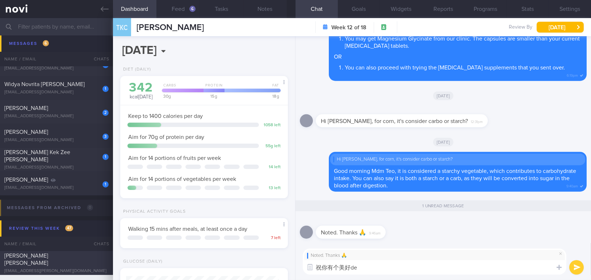
scroll to position [76, 152]
type textarea "祝你有个美好的星期。"
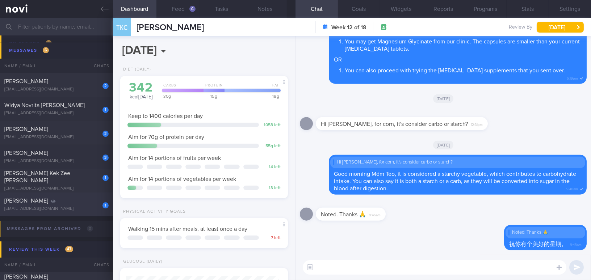
scroll to position [3722, 0]
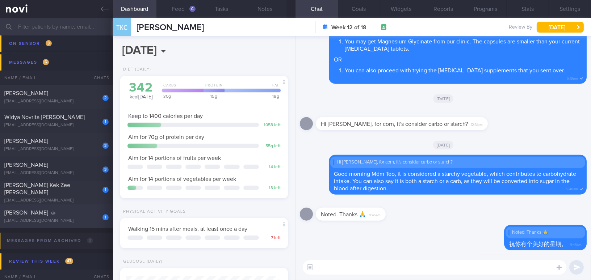
click at [66, 218] on div "sangitapillai@hotmail.com" at bounding box center [56, 220] width 104 height 5
type input "VIP; on OP+;"
select select "9"
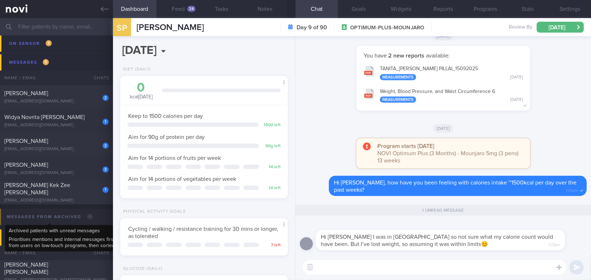
scroll to position [76, 152]
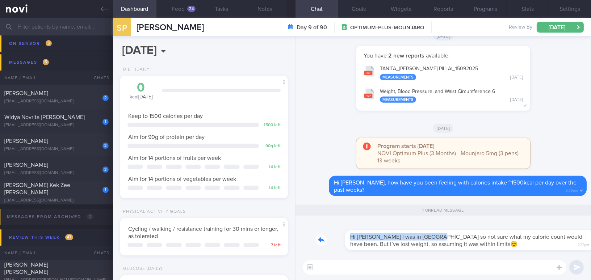
drag, startPoint x: 400, startPoint y: 232, endPoint x: 485, endPoint y: 228, distance: 84.8
click at [485, 228] on div "Hi Mee Li I was in india so not sure what my calorie count would have been. But…" at bounding box center [451, 235] width 271 height 29
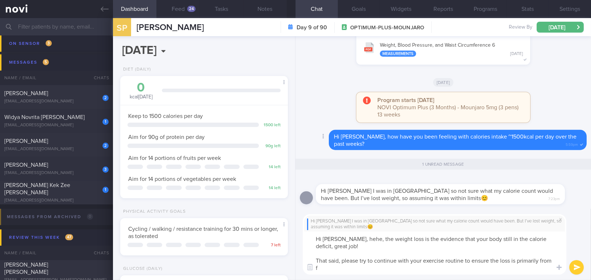
scroll to position [0, 0]
drag, startPoint x: 358, startPoint y: 239, endPoint x: 384, endPoint y: 273, distance: 42.3
click at [384, 273] on textarea "Hi Mdm Sangita, hehe, the weight loss is the evidence that your body still in t…" at bounding box center [434, 253] width 263 height 43
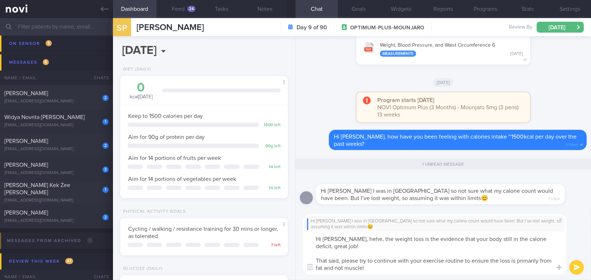
click at [356, 251] on textarea "Hi Mdm Sangita, hehe, the weight loss is the evidence that your body still in t…" at bounding box center [434, 253] width 263 height 43
drag, startPoint x: 358, startPoint y: 240, endPoint x: 410, endPoint y: 280, distance: 65.8
click at [410, 280] on div "Hi Mee Li I was in india so not sure what my calorie count would have been. But…" at bounding box center [442, 245] width 295 height 72
paste textarea "Hehe, your weight loss is evidence that your body is still in a calorie deficit…"
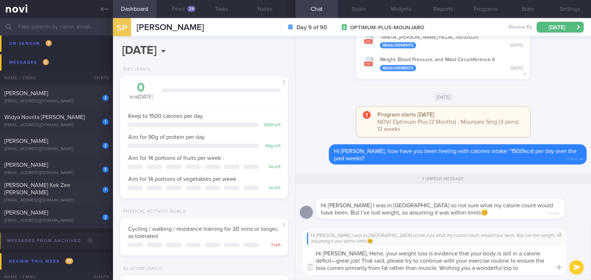
click at [362, 250] on textarea "Hi Mdm Sangita, Hehe, your weight loss is evidence that your body is still in a…" at bounding box center [434, 260] width 263 height 29
click at [533, 252] on textarea "Hi Mdm Sangita, your weight loss is evidence that your body is still in a calor…" at bounding box center [434, 260] width 263 height 29
click at [327, 261] on textarea "Hi Mdm Sangita, your weight loss is evidence that your body is still in a calor…" at bounding box center [434, 260] width 263 height 29
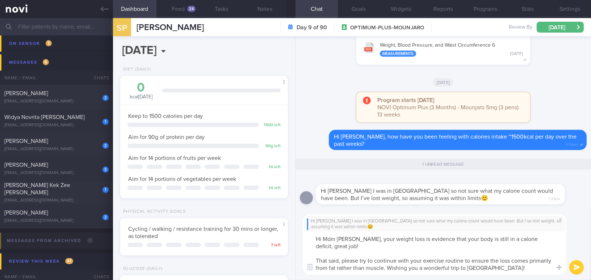
click at [345, 246] on textarea "Hi Mdm Sangita, your weight loss is evidence that your body is still in a calor…" at bounding box center [434, 253] width 263 height 43
click at [388, 267] on textarea "Hi Mdm Sangita, your weight loss is evidence that your body is still in a calor…" at bounding box center [434, 253] width 263 height 43
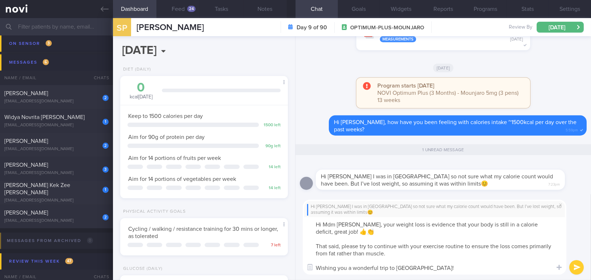
type textarea "Hi Mdm Sangita, your weight loss is evidence that your body is still in a calor…"
click at [579, 266] on button "submit" at bounding box center [576, 267] width 14 height 14
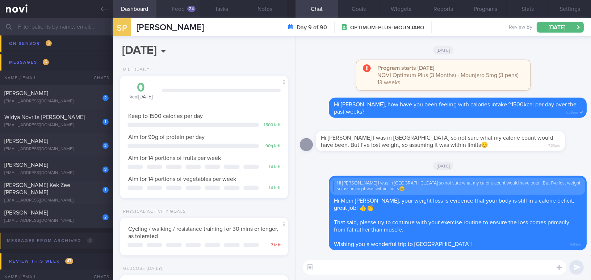
click at [179, 5] on button "Feed 24" at bounding box center [177, 9] width 43 height 18
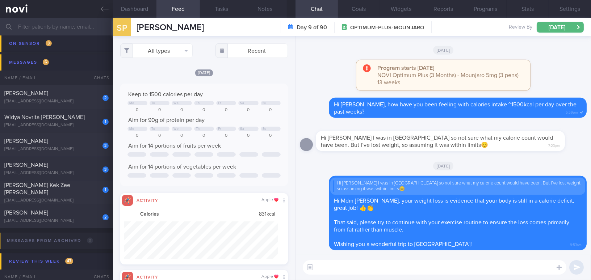
scroll to position [38, 153]
click at [550, 27] on button "Wed, 15 Oct" at bounding box center [559, 27] width 47 height 11
click at [304, 95] on div "Program starts today NOVI Optimum Plus (3 Months) - Mounjaro 5mg (3 pens) 13 we…" at bounding box center [443, 79] width 287 height 38
click at [100, 9] on link at bounding box center [56, 9] width 113 height 18
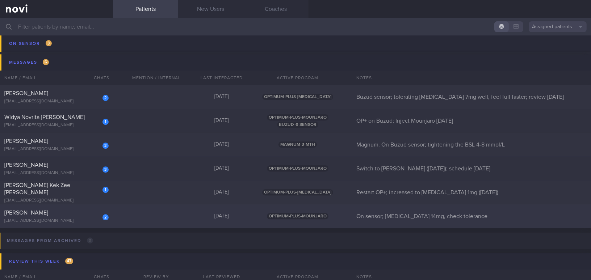
click at [76, 218] on div "[EMAIL_ADDRESS][DOMAIN_NAME]" at bounding box center [56, 220] width 104 height 5
select select "8"
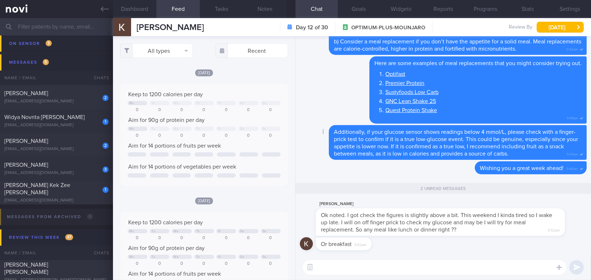
scroll to position [102, 156]
click at [413, 266] on textarea at bounding box center [434, 267] width 263 height 14
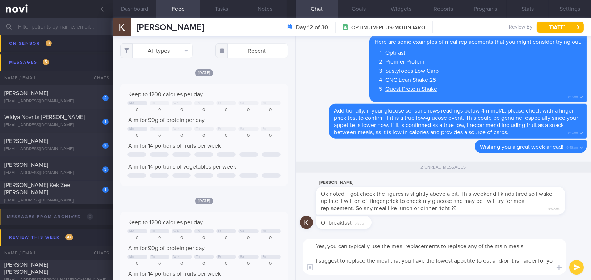
scroll to position [0, 0]
drag, startPoint x: 388, startPoint y: 269, endPoint x: 283, endPoint y: 242, distance: 108.3
click at [283, 242] on div "Dashboard Feed Tasks Notes Chat 2 Goals Widgets Reports Programs Stats Settings…" at bounding box center [352, 149] width 478 height 262
click at [391, 263] on textarea "Yes, you can typically use the meal replacements to replace any of the main mea…" at bounding box center [434, 257] width 263 height 36
drag, startPoint x: 400, startPoint y: 267, endPoint x: 274, endPoint y: 222, distance: 133.4
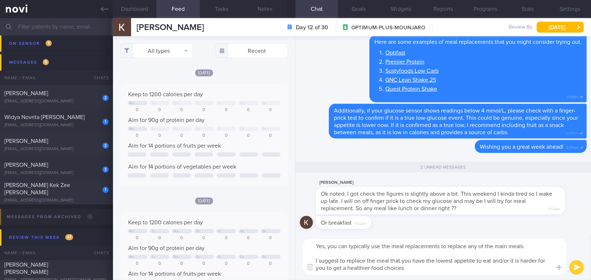
click at [274, 222] on div "Dashboard Feed Tasks Notes Chat 2 Goals Widgets Reports Programs Stats Settings…" at bounding box center [352, 149] width 478 height 262
paste textarea "meal replacements to substitute for any of the main meals. I suggest replacing …"
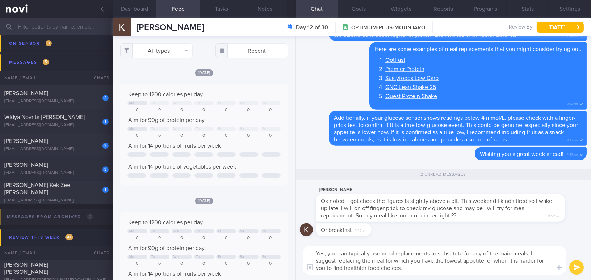
click at [529, 253] on textarea "Yes, you can typically use meal replacements to substitute for any of the main …" at bounding box center [434, 260] width 263 height 29
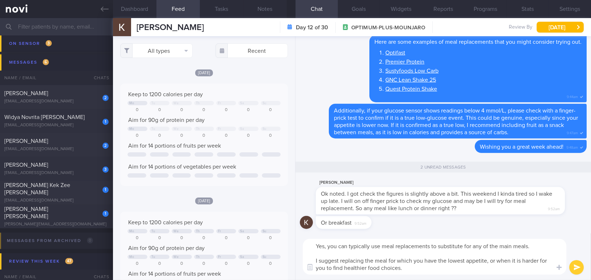
click at [441, 271] on textarea "Yes, you can typically use meal replacements to substitute for any of the main …" at bounding box center [434, 257] width 263 height 36
type textarea "Yes, you can typically use meal replacements to substitute for any of the main …"
click at [574, 265] on button "submit" at bounding box center [576, 267] width 14 height 14
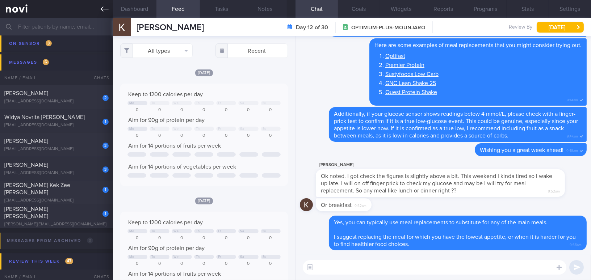
click at [101, 7] on icon at bounding box center [105, 9] width 8 height 8
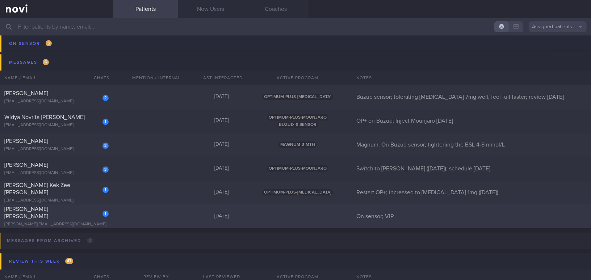
click at [83, 211] on div "[PERSON_NAME] Huck Puan" at bounding box center [55, 213] width 102 height 14
select select "8"
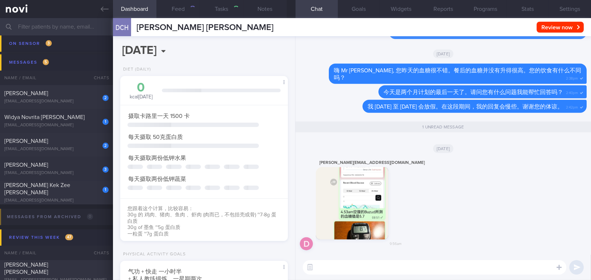
scroll to position [76, 152]
click at [346, 203] on button "button" at bounding box center [352, 203] width 72 height 72
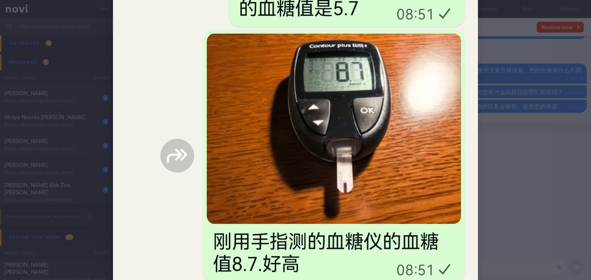
scroll to position [585, 0]
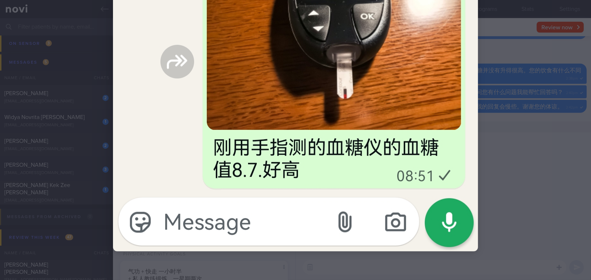
click at [539, 171] on div at bounding box center [295, 140] width 591 height 280
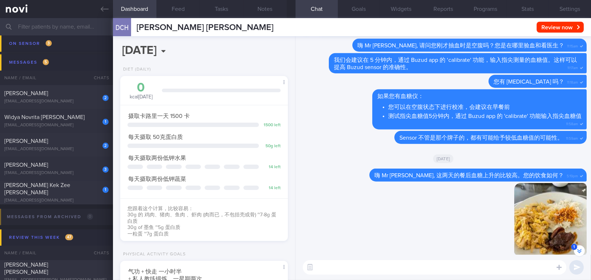
scroll to position [-1291, 0]
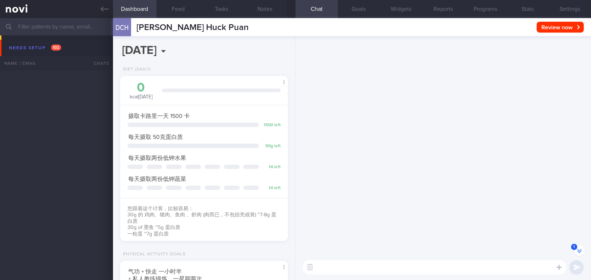
select select "8"
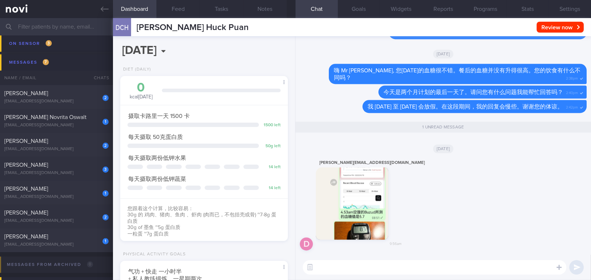
click at [360, 270] on textarea at bounding box center [434, 267] width 263 height 14
type textarea "嗨 Mr [PERSON_NAME], 我已经通过 WhatsApp 回复您的讯息了。"
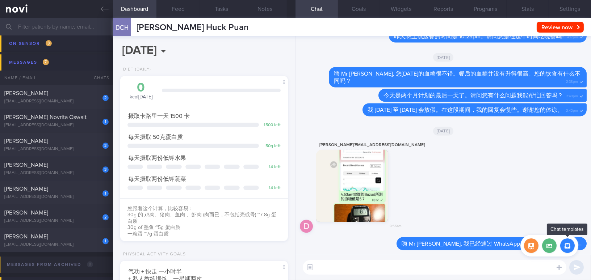
click at [568, 248] on button "button" at bounding box center [567, 246] width 14 height 14
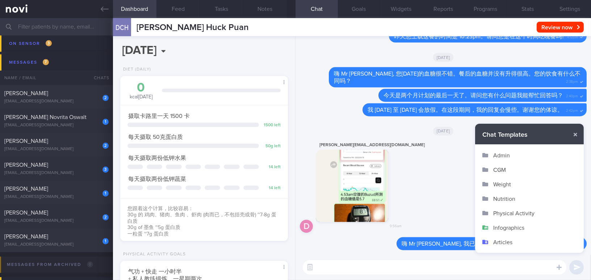
click at [500, 150] on button "Admin" at bounding box center [529, 155] width 109 height 14
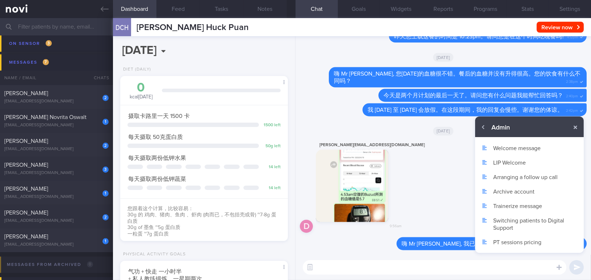
click at [505, 193] on button "Archive account" at bounding box center [529, 191] width 109 height 14
type textarea "I just wanted to let you know that your NOVIFY account will be archived shortly…"
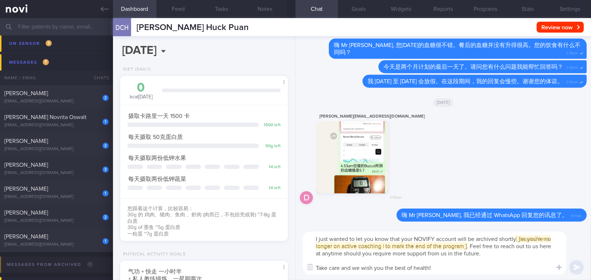
drag, startPoint x: 310, startPoint y: 238, endPoint x: 470, endPoint y: 269, distance: 163.2
click at [470, 269] on textarea "I just wanted to let you know that your NOVIFY account will be archived shortly…" at bounding box center [434, 253] width 263 height 43
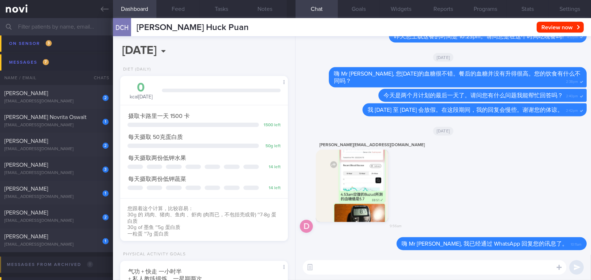
click at [344, 269] on textarea at bounding box center [434, 267] width 263 height 14
paste textarea "辅导计划已经结束。如果您还有其他问题需要我协助，请随时告诉我。 同时，我想通知您，您的 NOVIFY 账户将很快被归档，以标志该计划的结束。将来如果您需要更多…"
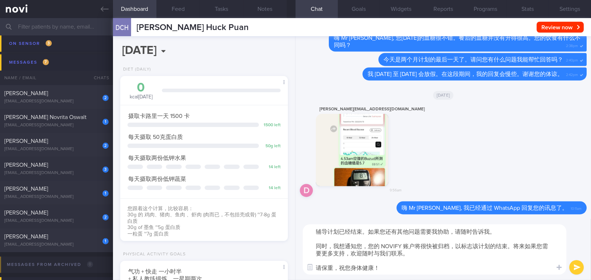
click at [314, 231] on textarea "辅导计划已经结束。如果您还有其他问题需要我协助，请随时告诉我。 同时，我想通知您，您的 NOVIFY 账户将很快被归档，以标志该计划的结束。将来如果您需要更多…" at bounding box center [434, 249] width 263 height 50
click at [313, 233] on textarea "两个月的辅导计划已经结束。如果您还有其他问题需要我协助，请随时告诉我。 同时，我想通知您，您的 NOVIFY 账户将很快被归档，以标志该计划的结束。将来如果您…" at bounding box center [434, 249] width 263 height 50
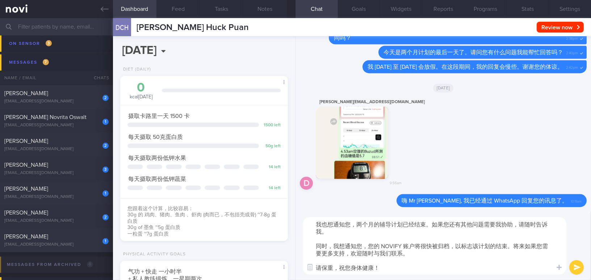
click at [470, 226] on textarea "我也想通知您，两个月的辅导计划已经结束。如果您还有其他问题需要我协助，请随时告诉我。 同时，我想通知您，您的 NOVIFY 账户将很快被归档，以标志该计划的结…" at bounding box center [434, 246] width 263 height 58
drag, startPoint x: 484, startPoint y: 225, endPoint x: 515, endPoint y: 225, distance: 31.5
click at [515, 225] on textarea "我也想通知您，两个月的辅导计划已经结束。如果您还有其它问题需要我协助，请随时告诉我。 同时，我想通知您，您的 NOVIFY 账户将很快被归档，以标志该计划的结…" at bounding box center [434, 246] width 263 height 58
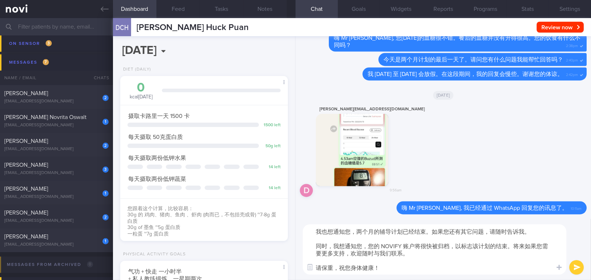
click at [496, 231] on textarea "我也想通知您，两个月的辅导计划已经结束。如果您还有其它问题，请随时告诉我。 同时，我想通知您，您的 NOVIFY 账户将很快被归档，以标志该计划的结束。将来如…" at bounding box center [434, 249] width 263 height 50
drag, startPoint x: 490, startPoint y: 231, endPoint x: 519, endPoint y: 232, distance: 29.3
click at [519, 232] on textarea "我也想通知您，两个月的辅导计划已经结束。如果您还有其它问题，请随时告诉我。 同时，我想通知您，您的 NOVIFY 账户将很快被归档，以标志该计划的结束。将来如…" at bounding box center [434, 249] width 263 height 50
drag, startPoint x: 354, startPoint y: 231, endPoint x: 297, endPoint y: 230, distance: 57.2
click at [297, 230] on div "我也想通知您，两个月的辅导计划已经结束。如果您还有其它问题，可让我知道。 同时，我想通知您，您的 NOVIFY 账户将很快被归档，以标志该计划的结束。将来如果…" at bounding box center [442, 249] width 295 height 61
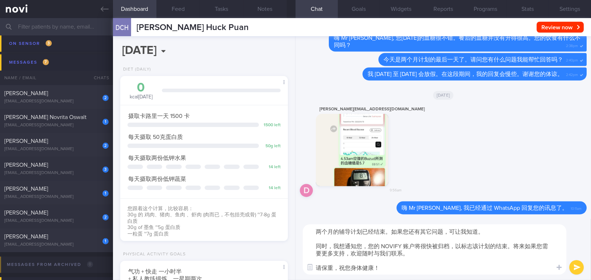
click at [412, 233] on textarea "两个月的辅导计划已经结束。如果您还有其它问题，可让我知道。 同时，我想通知您，您的 NOVIFY 账户将很快被归档，以标志该计划的结束。将来如果您需要更多支持…" at bounding box center [434, 249] width 263 height 50
drag, startPoint x: 431, startPoint y: 246, endPoint x: 417, endPoint y: 248, distance: 14.6
click at [417, 248] on textarea "两个月的辅导计划已经结束。如果您还有其它问题，可让我知道。 同时，我想通知您，您的 NOVIFY 账户将很快被归档，以标志该计划的结束。将来如果您需要更多支持…" at bounding box center [434, 249] width 263 height 50
drag, startPoint x: 442, startPoint y: 246, endPoint x: 494, endPoint y: 243, distance: 52.2
click at [494, 243] on textarea "两个月的辅导计划已经结束。如果您还有其它问题，可让我知道。 同时，我想通知您，您的 NOVIFY 账户将被归档，以标志该计划的结束。将来如果您需要更多支持，欢…" at bounding box center [434, 249] width 263 height 50
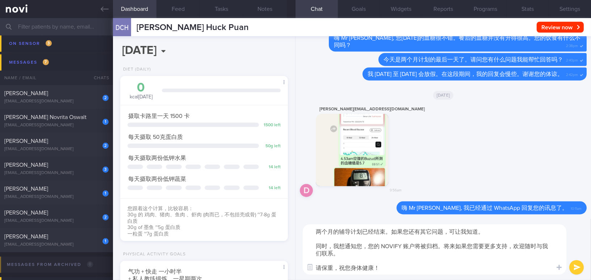
drag, startPoint x: 339, startPoint y: 267, endPoint x: 302, endPoint y: 269, distance: 37.0
click at [302, 269] on div "两个月的辅导计划已经结束。如果您还有其它问题，可让我知道。 同时，我想通知您，您的 NOVIFY 账户将被归档。将来如果您需要更多支持，欢迎随时与我们联系。 …" at bounding box center [442, 249] width 295 height 61
click at [388, 270] on textarea "两个月的辅导计划已经结束。如果您还有其它问题，可让我知道。 同时，我想通知您，您的 NOVIFY 账户将被归档。将来如果您需要更多支持，欢迎随时与我们联系。 …" at bounding box center [434, 249] width 263 height 50
type textarea "两个月的辅导计划已经结束。如果您还有其它问题，可让我知道。 同时，我想通知您，您的 NOVIFY 账户将被归档。将来如果您需要更多支持，欢迎随时与我们联系。 …"
click at [572, 268] on button "submit" at bounding box center [576, 267] width 14 height 14
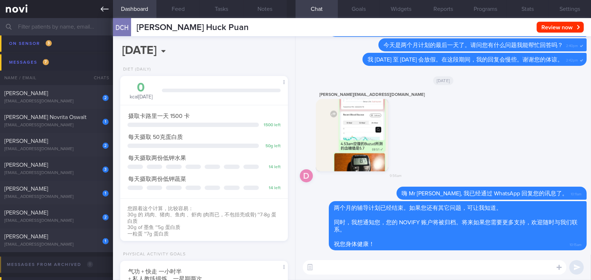
click at [98, 8] on link at bounding box center [56, 9] width 113 height 18
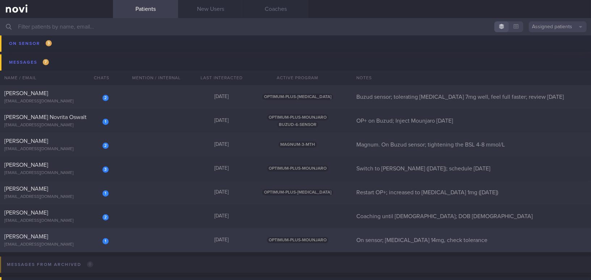
click at [76, 236] on div "Ng Mei Shan" at bounding box center [55, 236] width 102 height 7
select select "8"
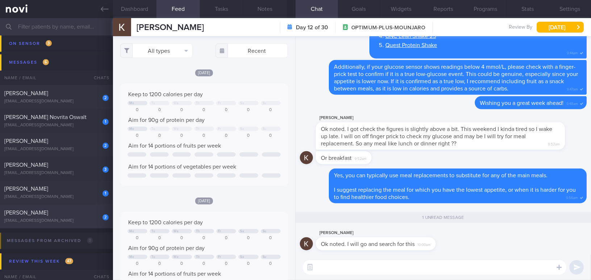
click at [51, 216] on div "TEO KIM CHOO" at bounding box center [55, 212] width 102 height 7
type input "Coaching until 5/12/25; DOB 27/8/25"
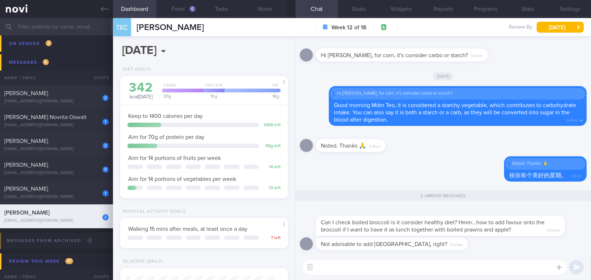
scroll to position [76, 152]
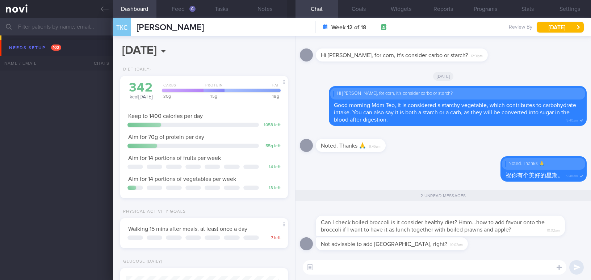
select select "8"
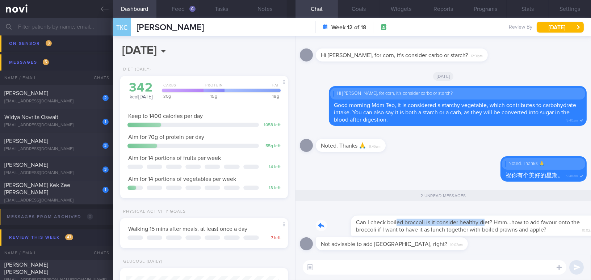
drag, startPoint x: 362, startPoint y: 217, endPoint x: 450, endPoint y: 221, distance: 88.4
click at [450, 221] on div "Can I check boiled broccoli is it consider healthy diet? Hmm...how to add favou…" at bounding box center [451, 221] width 271 height 29
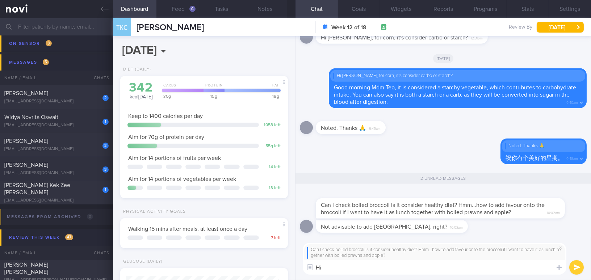
type textarea "H"
type textarea "Y"
type textarea "When you boiled"
drag, startPoint x: 359, startPoint y: 269, endPoint x: 300, endPoint y: 270, distance: 58.3
click at [300, 270] on div "Can I check boiled broccoli is it consider healthy diet? Hmm...how to add favou…" at bounding box center [442, 258] width 295 height 43
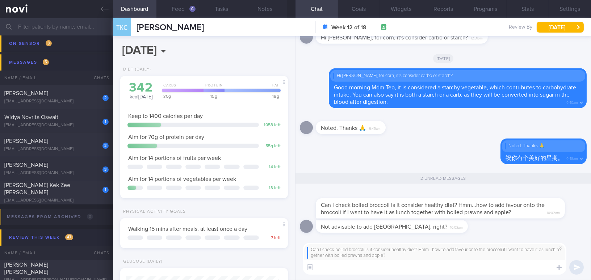
paste textarea "When boiling broccoli, you may add a bit of salt to the water for flavor. Alter…"
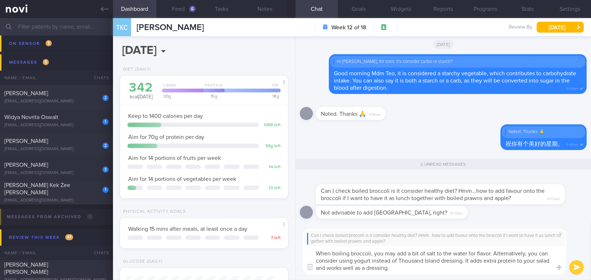
scroll to position [0, 0]
click at [489, 253] on textarea "When boiling broccoli, you may add a bit of salt to the water for flavor. Alter…" at bounding box center [434, 260] width 263 height 29
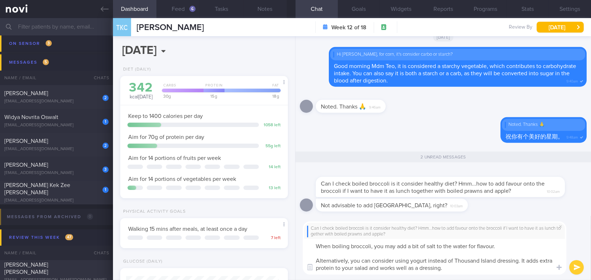
click at [418, 258] on textarea "When boiling broccoli, you may add a bit of salt to the water for flavour. Alte…" at bounding box center [434, 257] width 263 height 36
type textarea "When boiling broccoli, you may add a bit of salt to the water for flavour. Alte…"
click at [580, 263] on button "submit" at bounding box center [576, 267] width 14 height 14
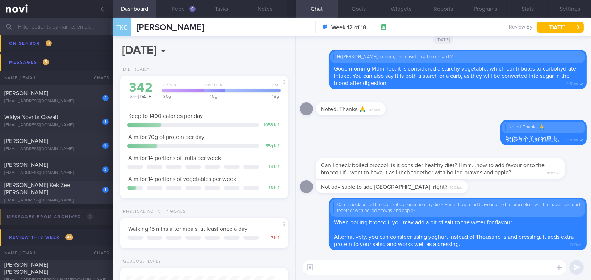
click at [65, 191] on div "[PERSON_NAME] Kek Zee [PERSON_NAME]" at bounding box center [55, 189] width 102 height 14
type input "Restart OP+; increased to [MEDICAL_DATA] 1mg ([DATE])"
select select "9"
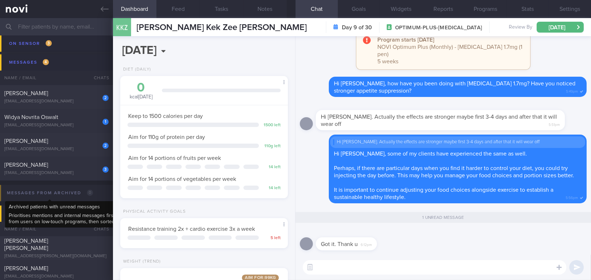
scroll to position [85, 149]
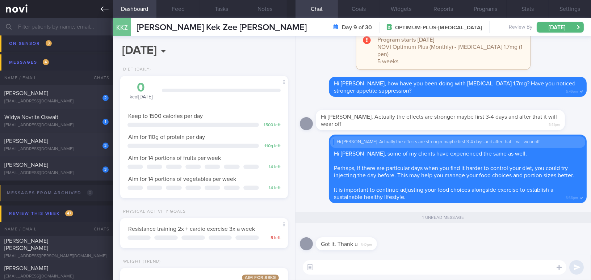
click at [102, 7] on icon at bounding box center [105, 9] width 8 height 8
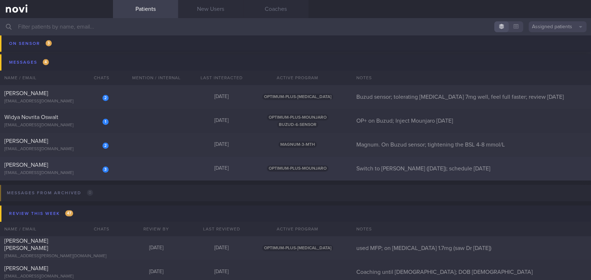
click at [48, 164] on span "[PERSON_NAME]" at bounding box center [26, 165] width 44 height 6
select select "9"
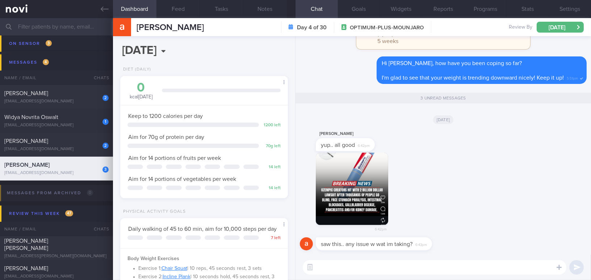
click at [364, 165] on button "button" at bounding box center [352, 189] width 72 height 72
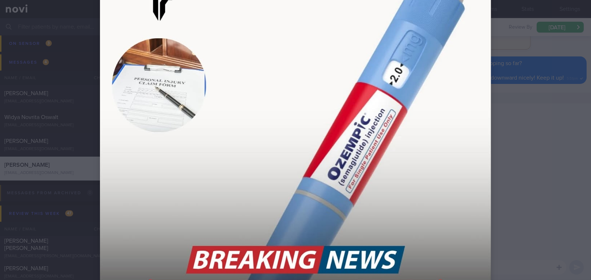
scroll to position [329, 0]
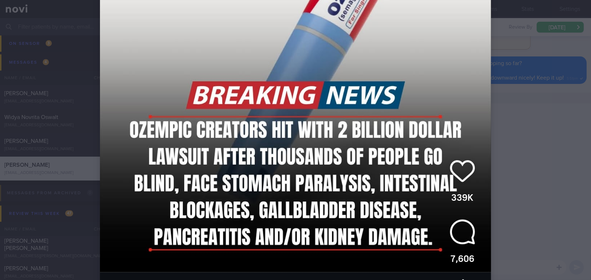
click at [521, 181] on div at bounding box center [295, 140] width 591 height 280
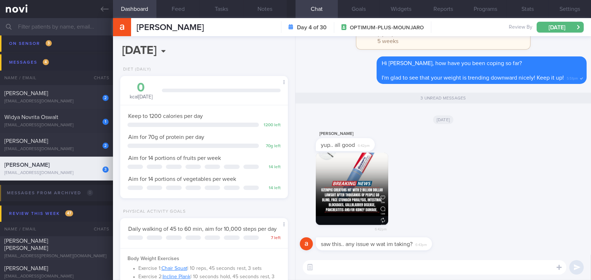
click at [336, 197] on button "button" at bounding box center [352, 189] width 72 height 72
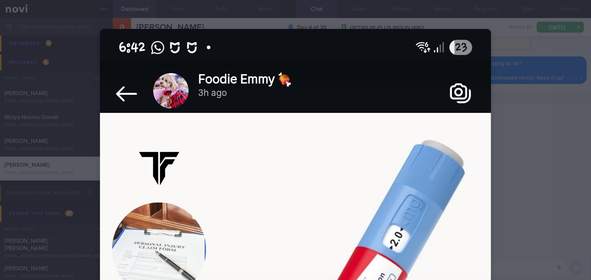
click at [527, 175] on div at bounding box center [295, 140] width 591 height 280
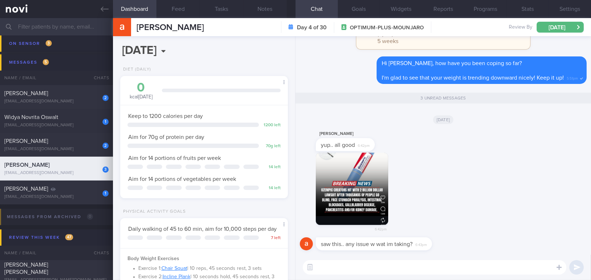
click at [340, 206] on button "button" at bounding box center [352, 189] width 72 height 72
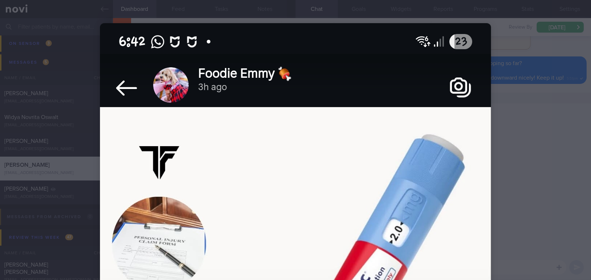
scroll to position [0, 0]
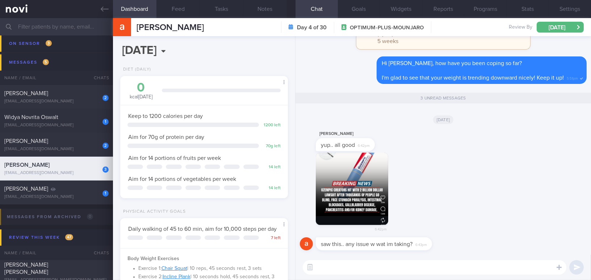
drag, startPoint x: 136, startPoint y: 27, endPoint x: 221, endPoint y: 27, distance: 84.3
click at [222, 27] on div "TAN PUAY LU, ANNIE TAN PUAY LU, ANNIE tanniepl@gmail.com Day 4 of 30 OPTIMUM-PL…" at bounding box center [352, 27] width 478 height 18
copy span "[PERSON_NAME]"
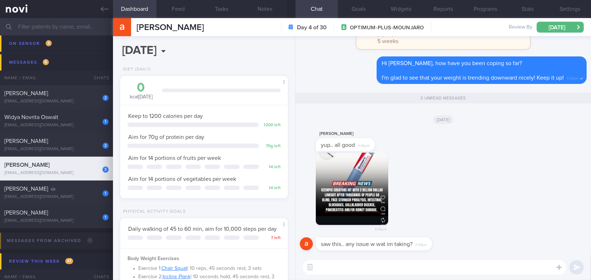
click at [366, 175] on button "button" at bounding box center [352, 189] width 72 height 72
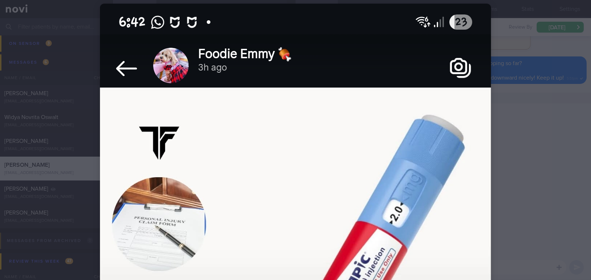
scroll to position [33, 0]
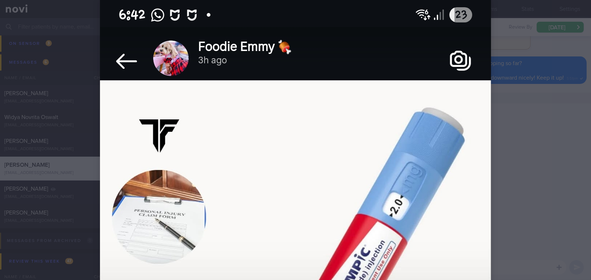
click at [557, 185] on div at bounding box center [295, 140] width 591 height 280
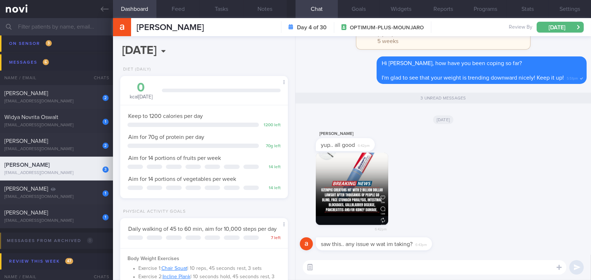
click at [309, 267] on button "button" at bounding box center [309, 267] width 13 height 13
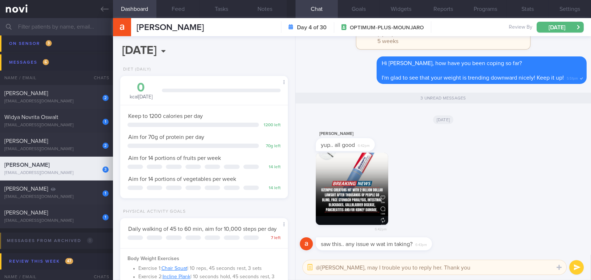
type textarea "@Kyle, may I trouble you to reply her. Thank you."
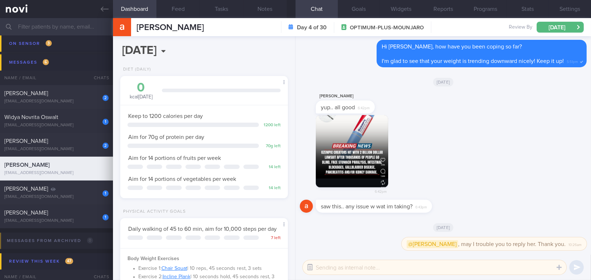
click at [310, 267] on button "button" at bounding box center [309, 267] width 13 height 13
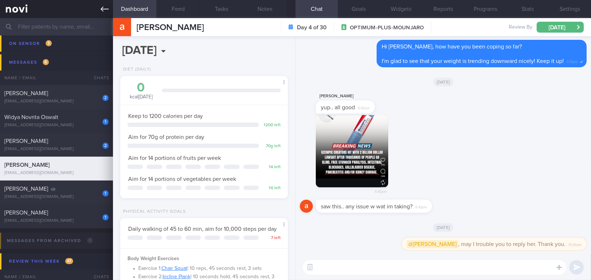
click at [104, 11] on icon at bounding box center [105, 9] width 8 height 8
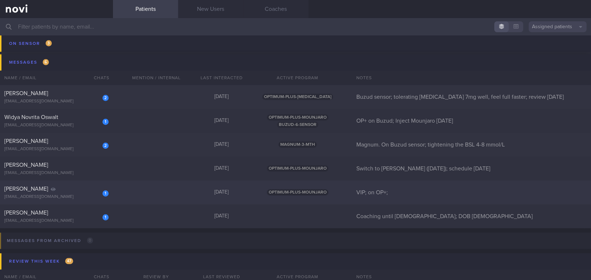
click at [74, 194] on div "sangitapillai@hotmail.com" at bounding box center [56, 196] width 104 height 5
select select "9"
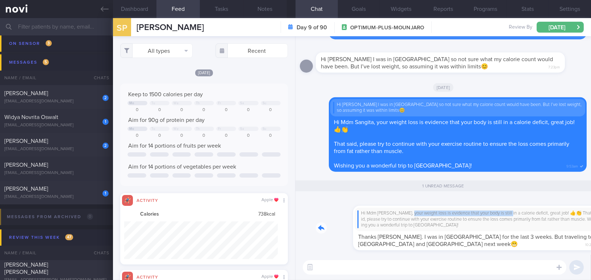
drag, startPoint x: 372, startPoint y: 211, endPoint x: 471, endPoint y: 207, distance: 98.9
click at [471, 207] on div "Hi Mdm Sangita, your weight loss is evidence that your body is still in a calor…" at bounding box center [451, 223] width 271 height 53
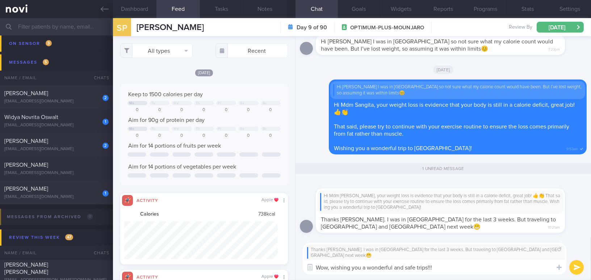
type textarea "Wow, wishing you a wonderful and safe trips!!!"
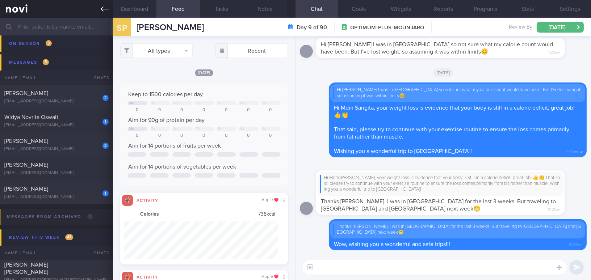
click at [94, 7] on link at bounding box center [56, 9] width 113 height 18
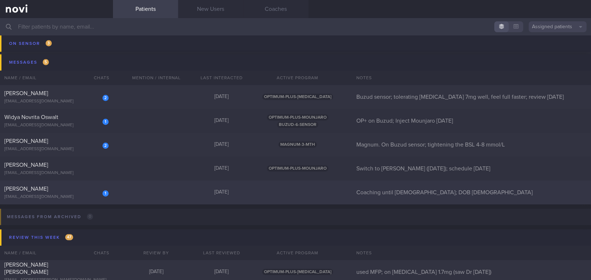
click at [77, 188] on div "TEO KIM CHOO" at bounding box center [55, 188] width 102 height 7
select select "8"
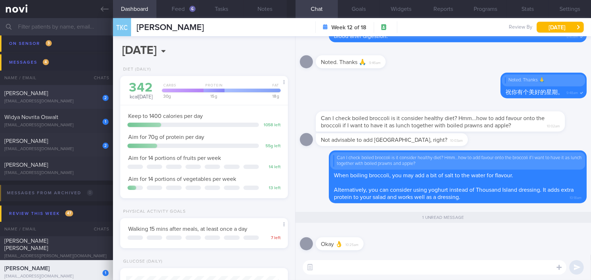
scroll to position [76, 152]
click at [184, 13] on button "Feed 6" at bounding box center [177, 9] width 43 height 18
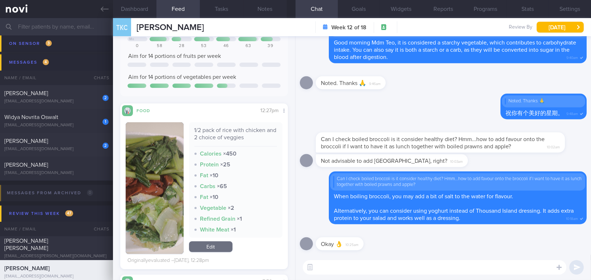
scroll to position [592, 0]
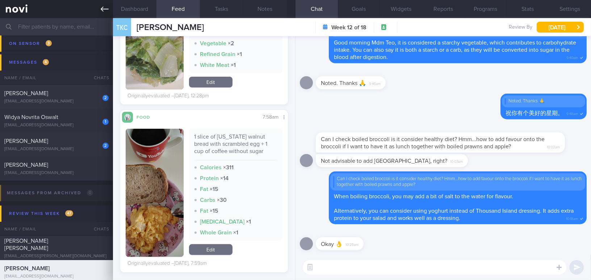
click at [102, 8] on icon at bounding box center [105, 9] width 8 height 5
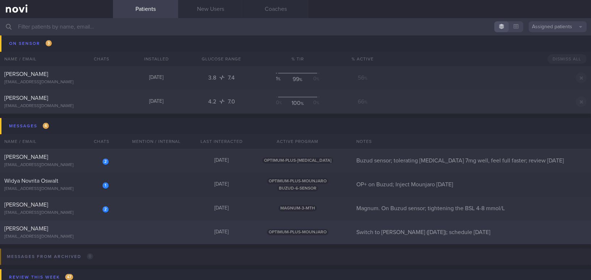
scroll to position [3656, 0]
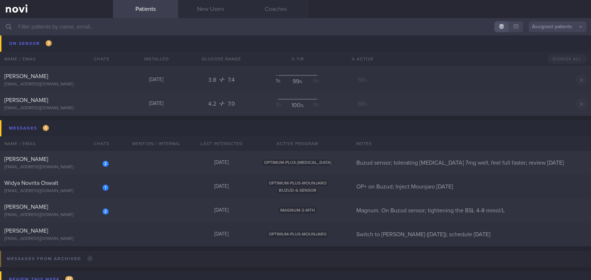
click at [81, 28] on input "text" at bounding box center [295, 26] width 591 height 17
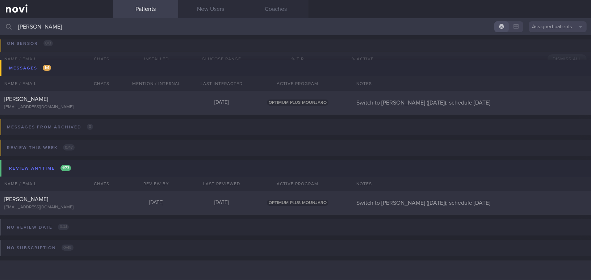
scroll to position [41, 0]
type input "[PERSON_NAME]"
click at [66, 203] on div "TAN PUAY LU, ANNIE tanniepl@gmail.com" at bounding box center [56, 203] width 113 height 14
select select "9"
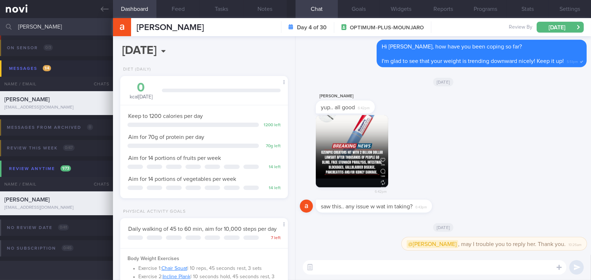
scroll to position [361839, 361774]
click at [332, 270] on textarea at bounding box center [434, 267] width 263 height 14
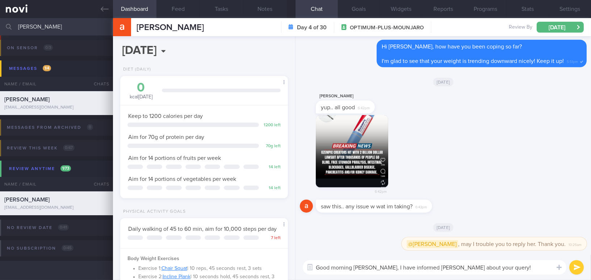
paste textarea "I will revert to you once he replies."
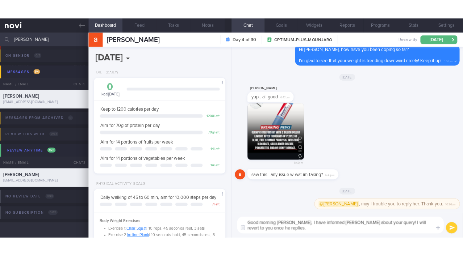
scroll to position [0, 0]
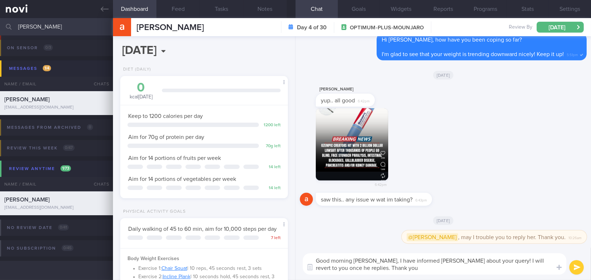
type textarea "Good morning [PERSON_NAME], I have informed [PERSON_NAME] about your query! I w…"
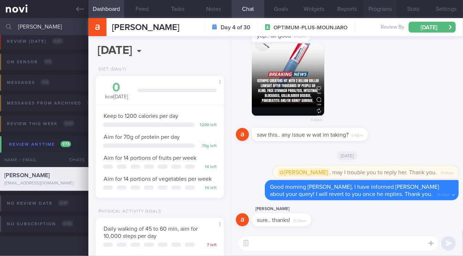
scroll to position [65, 110]
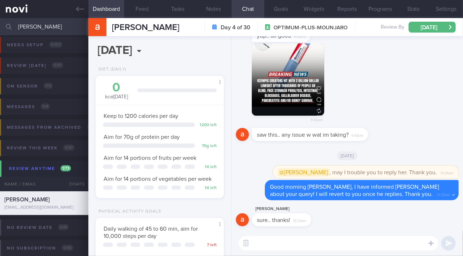
drag, startPoint x: 48, startPoint y: 28, endPoint x: 0, endPoint y: 28, distance: 48.1
click at [0, 28] on input "[PERSON_NAME]" at bounding box center [231, 26] width 463 height 17
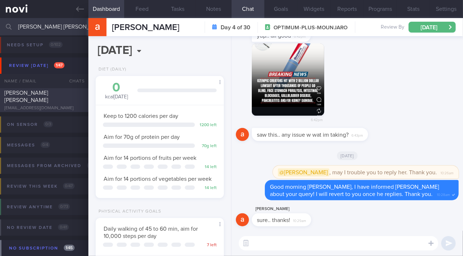
type input "loh zhi wei"
click at [64, 100] on div "Loh Zhi Wei" at bounding box center [43, 96] width 78 height 14
type input "SAF LIP"
select select "8"
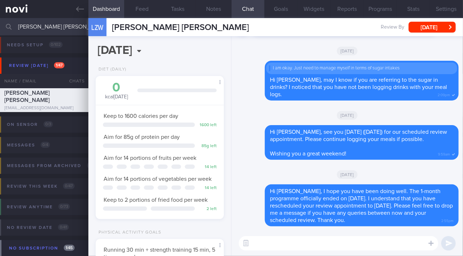
scroll to position [56, 113]
click at [206, 8] on button "Notes" at bounding box center [213, 9] width 36 height 18
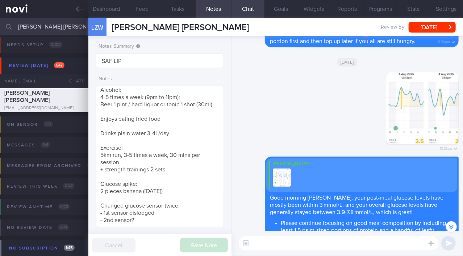
scroll to position [-2499, 0]
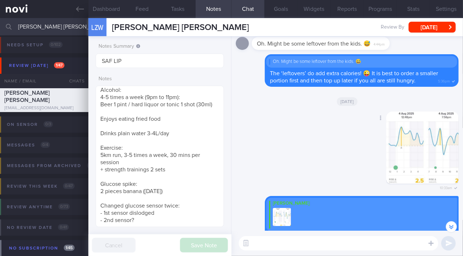
click at [392, 142] on button "button" at bounding box center [422, 147] width 72 height 72
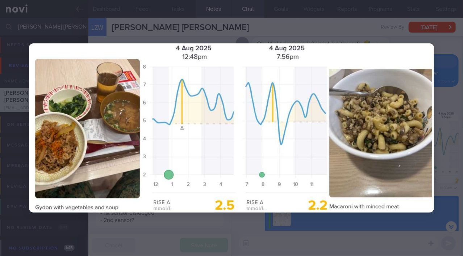
click at [303, 210] on img at bounding box center [231, 127] width 405 height 169
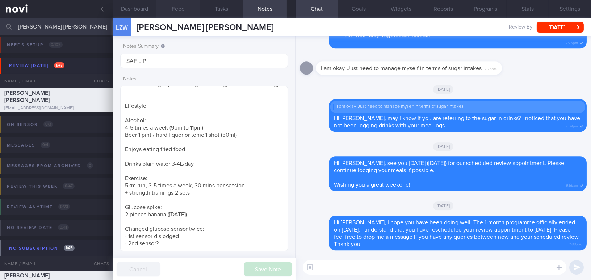
scroll to position [132, 0]
drag, startPoint x: 55, startPoint y: 27, endPoint x: -52, endPoint y: 24, distance: 106.8
click at [0, 24] on html "You are offline! Some functionality will be unavailable Patients New Users Coac…" at bounding box center [295, 140] width 591 height 280
type input "s"
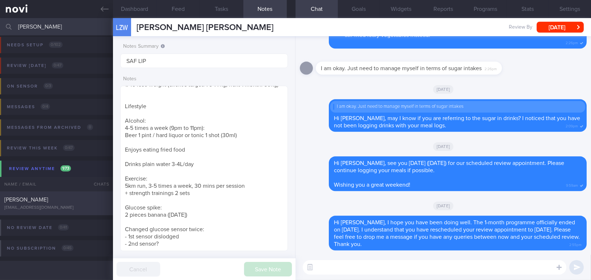
type input "[PERSON_NAME]"
click at [77, 203] on div "TAN PUAY LU, ANNIE tanniepl@gmail.com" at bounding box center [56, 203] width 113 height 14
type input "Switch to [PERSON_NAME] ([DATE]); schedule [DATE]"
type textarea "[DEMOGRAPHIC_DATA] [DEMOGRAPHIC_DATA] Single Occupation - WFH 5 days a week Alc…"
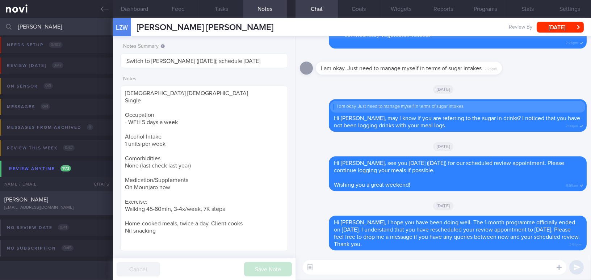
select select "9"
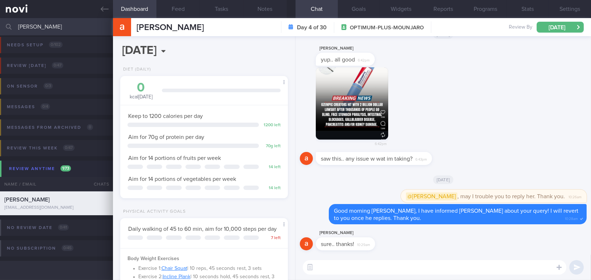
scroll to position [85, 149]
click at [568, 11] on button "Settings" at bounding box center [569, 9] width 42 height 18
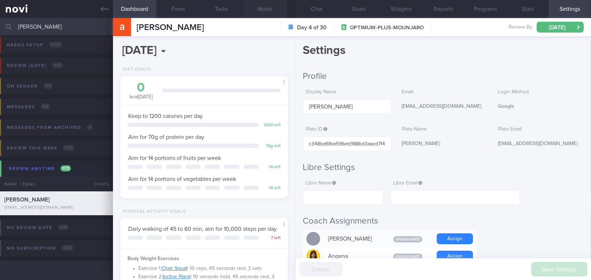
click at [264, 11] on button "Notes" at bounding box center [264, 9] width 43 height 18
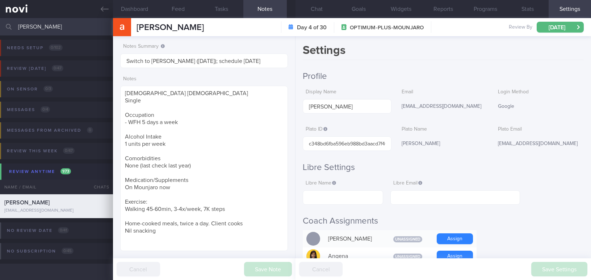
select select "9"
